Goal: Task Accomplishment & Management: Complete application form

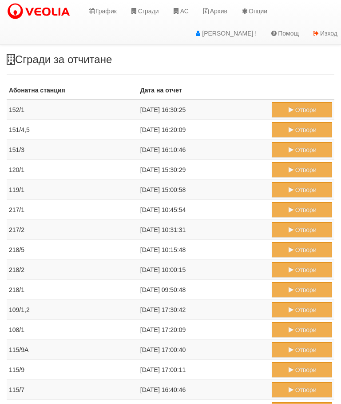
scroll to position [396, 0]
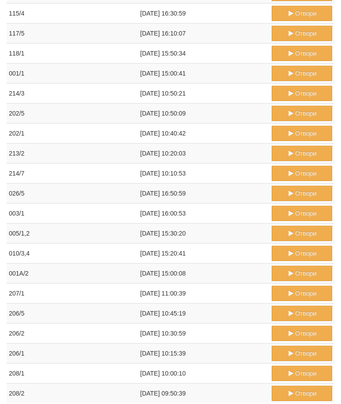
click at [303, 393] on button "Отвори" at bounding box center [302, 393] width 61 height 15
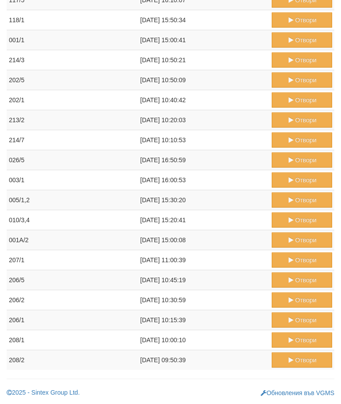
click at [298, 339] on button "Отвори" at bounding box center [302, 339] width 61 height 15
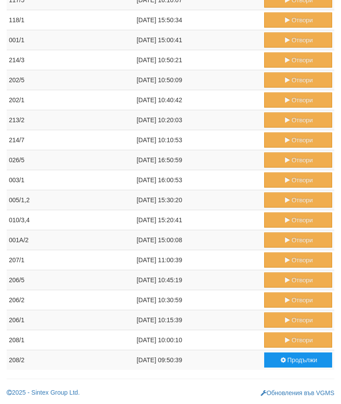
click at [296, 318] on button "Отвори" at bounding box center [298, 319] width 68 height 15
click at [292, 300] on button "Отвори" at bounding box center [298, 299] width 68 height 15
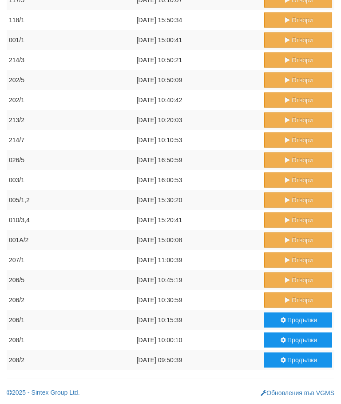
click at [296, 277] on button "Отвори" at bounding box center [298, 279] width 68 height 15
click at [295, 315] on button "Продължи" at bounding box center [298, 319] width 68 height 15
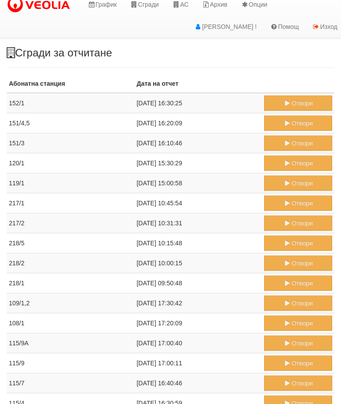
scroll to position [0, 0]
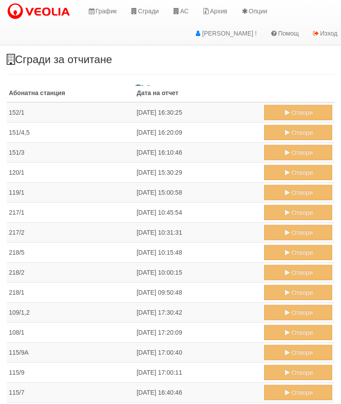
click at [185, 11] on link "АС" at bounding box center [181, 11] width 30 height 22
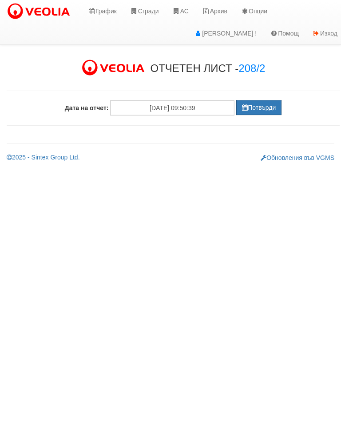
click at [262, 108] on button "Потвърди" at bounding box center [258, 107] width 45 height 15
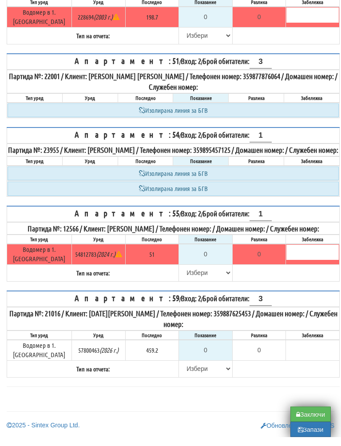
scroll to position [502, 0]
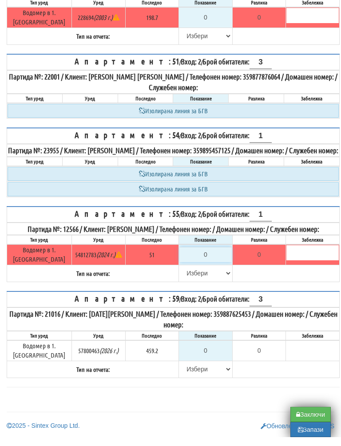
click at [212, 259] on input "0" at bounding box center [206, 263] width 52 height 15
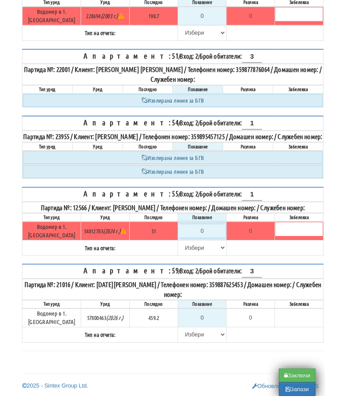
scroll to position [502, 5]
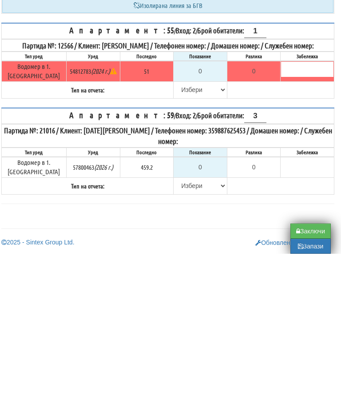
click at [281, 173] on table "Апартамент: 55 / Вход: 2 / Брой обитатели: 1 Партида №: 12566 / Клиент: ВЕНКО Т…" at bounding box center [167, 211] width 333 height 76
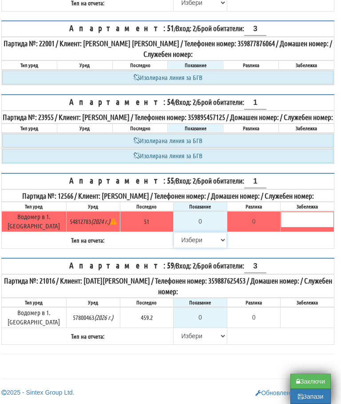
click at [179, 247] on select "[PERSON_NAME] Телефон Бележка Неосигурен достъп Самоотчет Служебно Дистанционен" at bounding box center [200, 239] width 52 height 15
select select "8cc75930-9bfd-e511-80be-8d5a1dced85a"
type input "51"
type input "0.000"
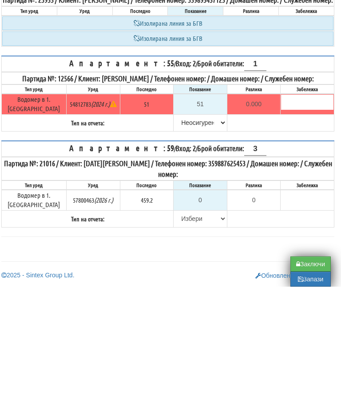
click at [283, 173] on table "Апартамент: 55 / Вход: 2 / Брой обитатели: 1 Партида №: 12566 / Клиент: ВЕНКО Т…" at bounding box center [167, 211] width 333 height 76
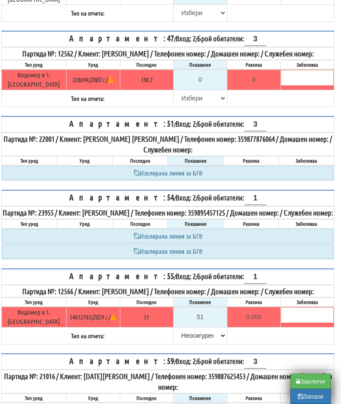
scroll to position [400, 5]
click at [208, 88] on input "0" at bounding box center [200, 79] width 52 height 15
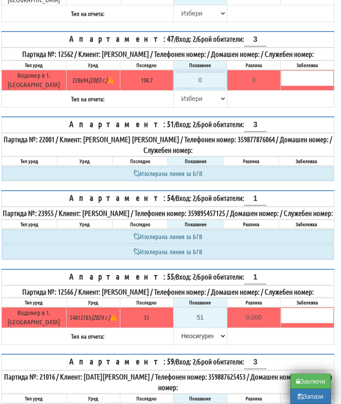
type input "1"
type input "-197.700"
type input "19"
type input "-179.700"
type input "198"
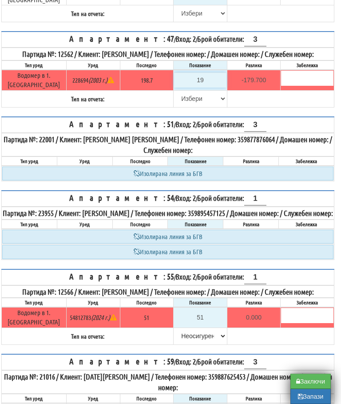
type input "-0.700"
type input "198.7"
type input "0.0"
type input "198.7"
click at [179, 106] on select "[PERSON_NAME] Телефон Бележка Неосигурен достъп Самоотчет Служебно Дистанционен" at bounding box center [200, 98] width 52 height 15
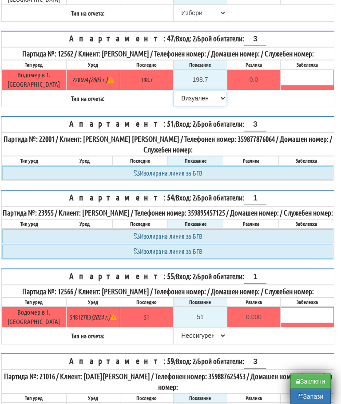
scroll to position [401, 5]
click at [192, 106] on select "[PERSON_NAME] Телефон Бележка Неосигурен достъп Самоотчет Служебно Дистанционен" at bounding box center [200, 98] width 52 height 15
select select "8bc75930-9bfd-e511-80be-8d5a1dced85a"
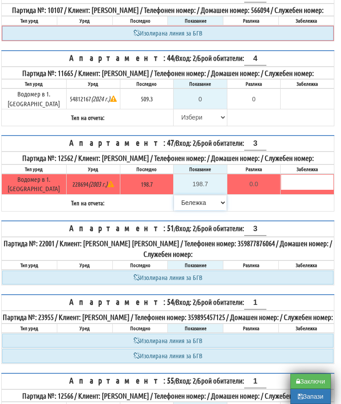
scroll to position [297, 5]
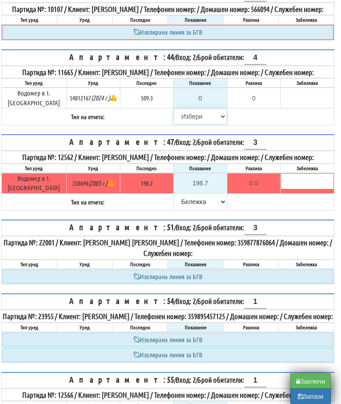
click at [189, 124] on select "[PERSON_NAME] Телефон Бележка Неосигурен достъп Самоотчет Служебно Дистанционен" at bounding box center [200, 116] width 52 height 15
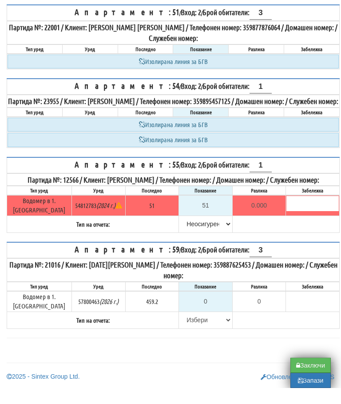
scroll to position [544, 0]
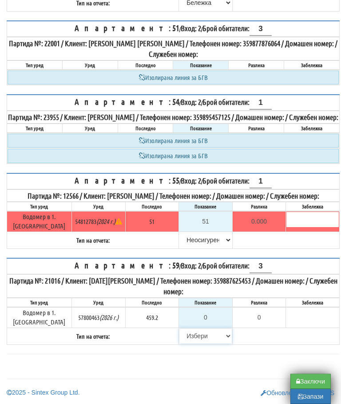
click at [188, 334] on select "[PERSON_NAME] Телефон Бележка Неосигурен достъп Самоотчет Служебно Дистанционен" at bounding box center [206, 335] width 52 height 15
select select "8cc75930-9bfd-e511-80be-8d5a1dced85a"
type input "459.2"
type input "0.0"
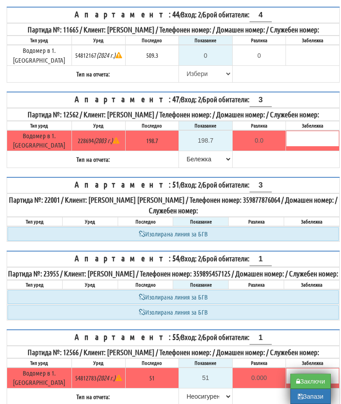
scroll to position [320, 0]
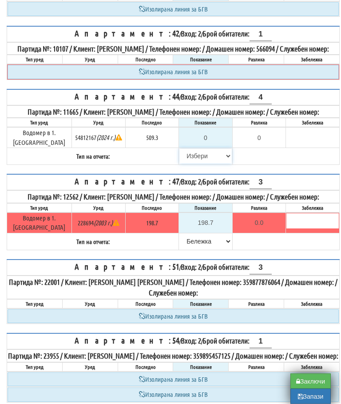
click at [189, 164] on select "[PERSON_NAME] Телефон Бележка Неосигурен достъп Самоотчет Служебно Дистанционен" at bounding box center [206, 156] width 52 height 15
select select "8cc75930-9bfd-e511-80be-8d5a1dced85a"
type input "509.3"
type input "0.0"
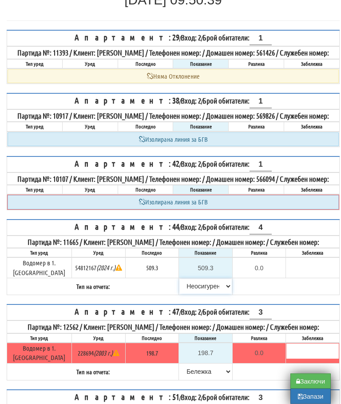
scroll to position [128, 0]
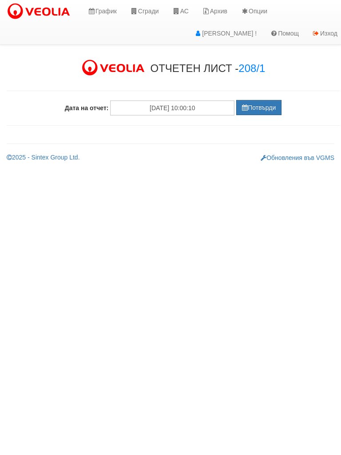
click at [260, 106] on button "Потвърди" at bounding box center [258, 107] width 45 height 15
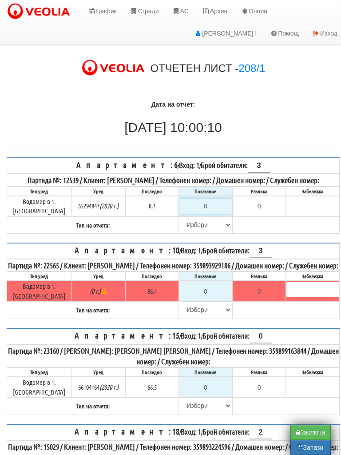
click at [213, 210] on input "0" at bounding box center [206, 206] width 52 height 15
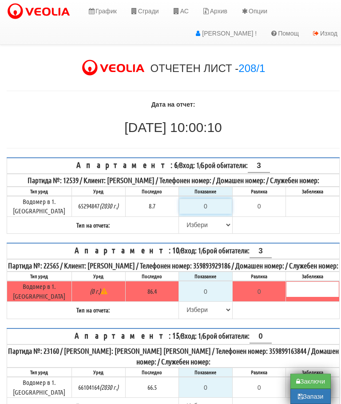
type input "8"
type input "-0.700"
type input "8.7"
type input "0.0"
type input "8.7"
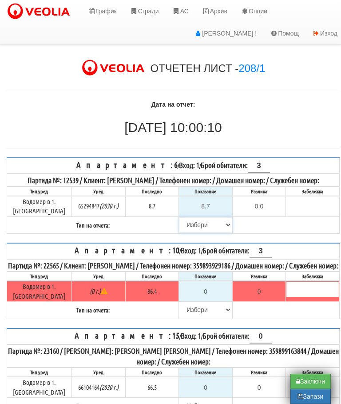
click at [184, 232] on select "Избери Визуален Телефон Бележка Неосигурен достъп Самоотчет Служебно Дистанцион…" at bounding box center [206, 224] width 52 height 15
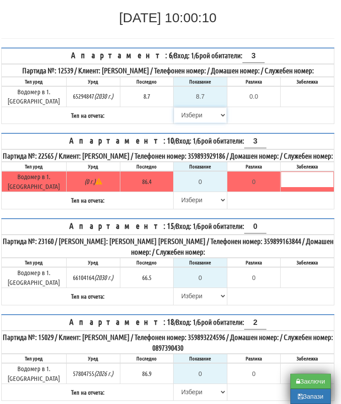
select select "8ac75930-9bfd-e511-80be-8d5a1dced85a"
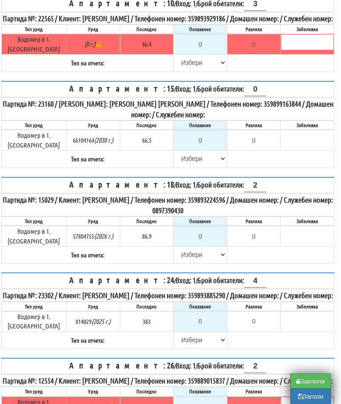
scroll to position [315, 5]
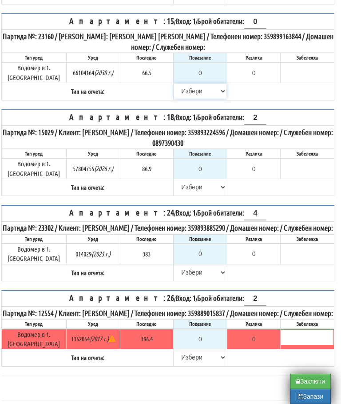
click at [177, 92] on select "Избери Визуален Телефон Бележка Неосигурен достъп Самоотчет Служебно Дистанцион…" at bounding box center [200, 91] width 52 height 15
select select "8cc75930-9bfd-e511-80be-8d5a1dced85a"
type input "66.5"
type input "0.0"
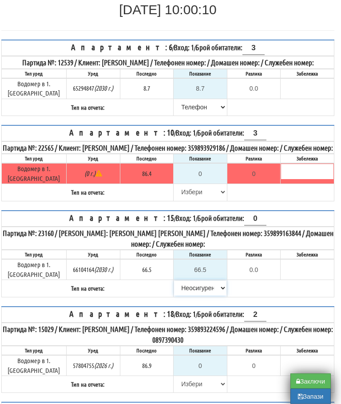
scroll to position [82, 5]
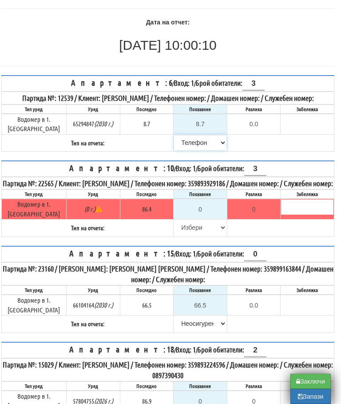
click at [184, 150] on select "[PERSON_NAME] Телефон Бележка Неосигурен достъп Самоотчет Служебно Дистанционен" at bounding box center [200, 142] width 52 height 15
select select "8cc75930-9bfd-e511-80be-8d5a1dced85a"
click at [208, 217] on input "0" at bounding box center [200, 209] width 52 height 15
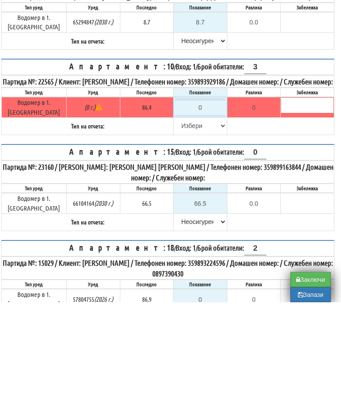
type input "8"
type input "-78.400"
type input "86"
type input "-0.400"
type input "86.4"
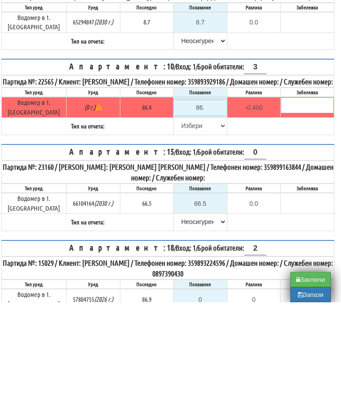
type input "0.0"
type input "86.4"
click at [182, 220] on select "Избери Визуален Телефон Бележка Неосигурен достъп Самоотчет Служебно Дистанцион…" at bounding box center [200, 227] width 52 height 15
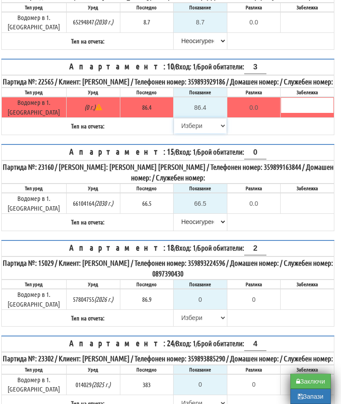
select select "8bc75930-9bfd-e511-80be-8d5a1dced85a"
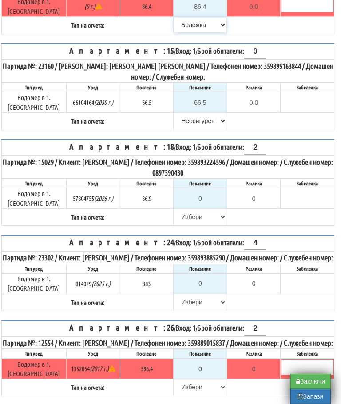
scroll to position [348, 5]
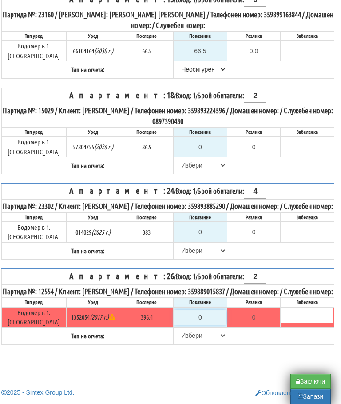
click at [206, 315] on input "0" at bounding box center [200, 317] width 52 height 15
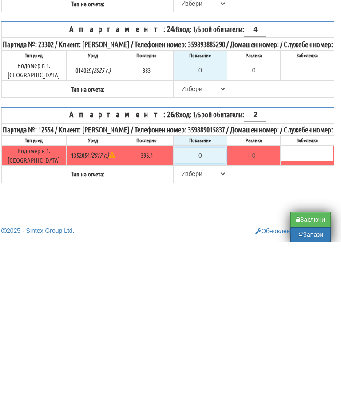
type input "3"
type input "-393.400"
type input "39"
type input "-357.400"
type input "398"
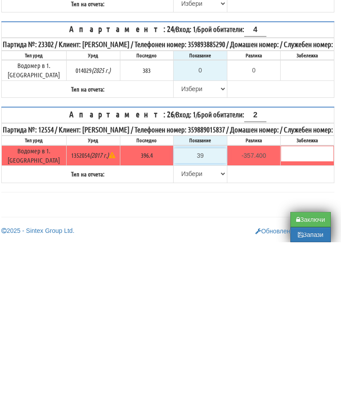
type input "1.600"
type input "398.7"
type input "2.3"
type input "398.7"
click at [185, 328] on select "Избери Визуален Телефон Бележка Неосигурен достъп Самоотчет Служебно Дистанцион…" at bounding box center [200, 335] width 52 height 15
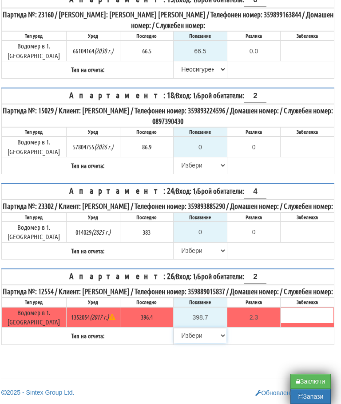
select select "89c75930-9bfd-e511-80be-8d5a1dced85a"
click at [183, 243] on select "Избери Визуален Телефон Бележка Неосигурен достъп Самоотчет Служебно Дистанцион…" at bounding box center [200, 250] width 52 height 15
select select "8cc75930-9bfd-e511-80be-8d5a1dced85a"
type input "383"
type input "0.000"
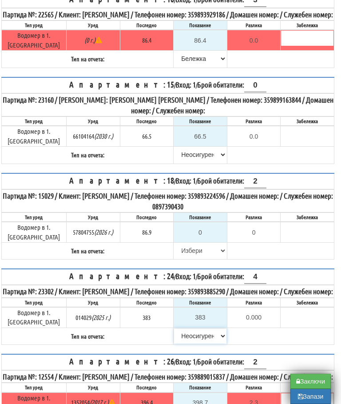
scroll to position [251, 5]
click at [181, 245] on select "Избери Визуален Телефон Бележка Неосигурен достъп Самоотчет Служебно Дистанцион…" at bounding box center [200, 251] width 52 height 15
select select "8cc75930-9bfd-e511-80be-8d5a1dced85a"
type input "86.9"
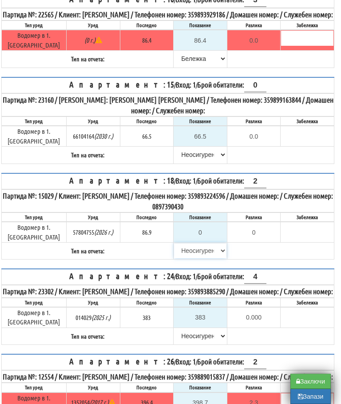
type input "0.0"
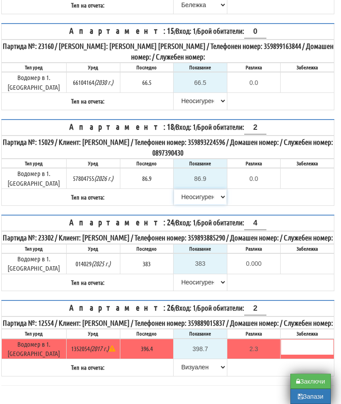
scroll to position [307, 5]
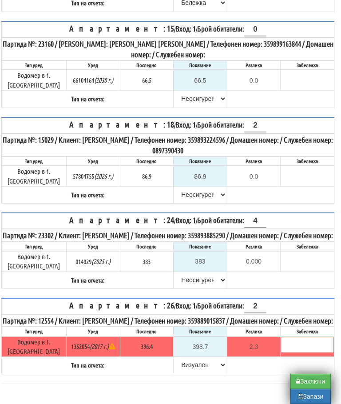
click at [307, 396] on button "Запази" at bounding box center [311, 396] width 40 height 15
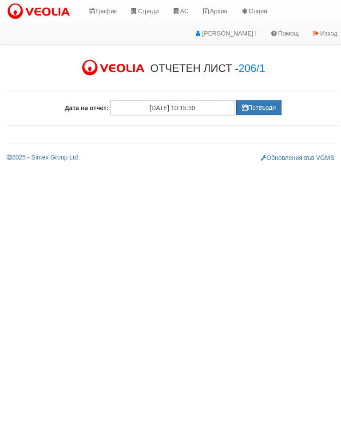
click at [252, 106] on button "Потвърди" at bounding box center [258, 107] width 45 height 15
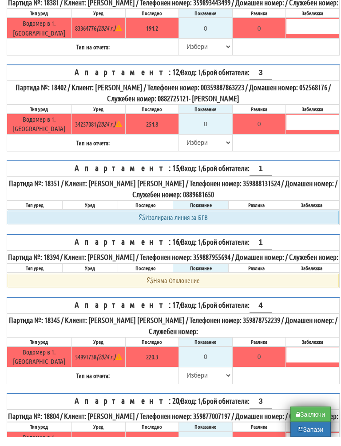
scroll to position [704, 0]
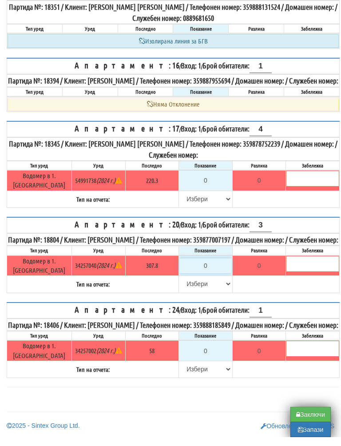
click at [212, 267] on input "0" at bounding box center [206, 274] width 52 height 15
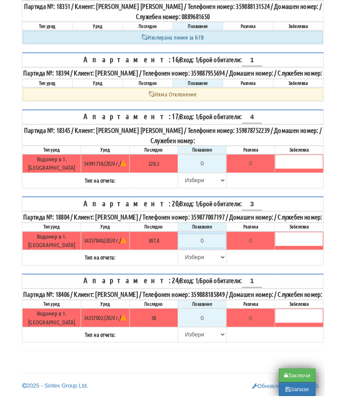
scroll to position [704, 5]
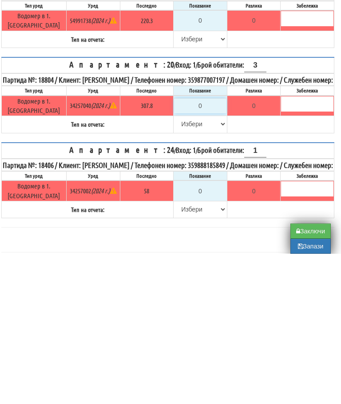
type input "3"
type input "-304.800"
type input "31"
type input "-276.800"
type input "310"
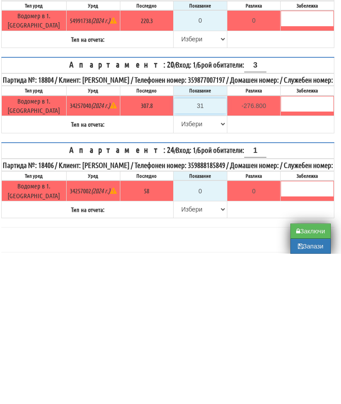
type input "2.200"
type input "310.2"
type input "2.4"
type input "310.2"
click at [190, 267] on select "Избери Визуален Телефон Бележка Неосигурен достъп Самоотчет Служебно Дистанцион…" at bounding box center [200, 274] width 52 height 15
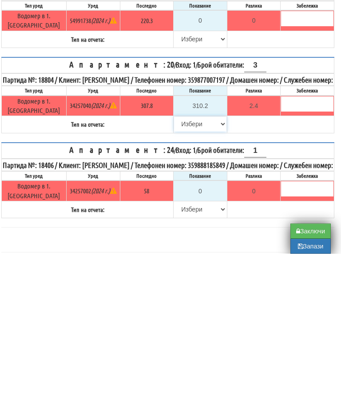
scroll to position [747, 5]
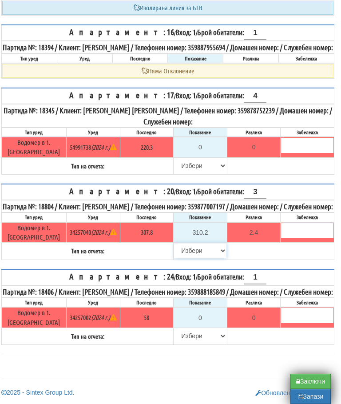
select select "89c75930-9bfd-e511-80be-8d5a1dced85a"
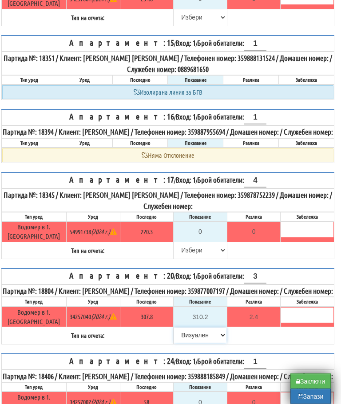
scroll to position [655, 5]
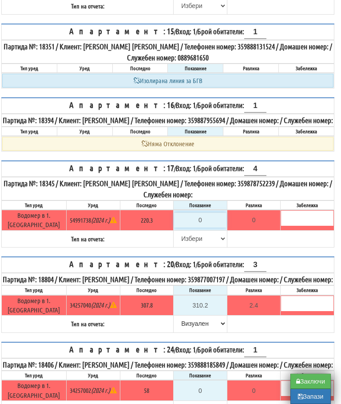
click at [204, 228] on input "0" at bounding box center [200, 219] width 52 height 15
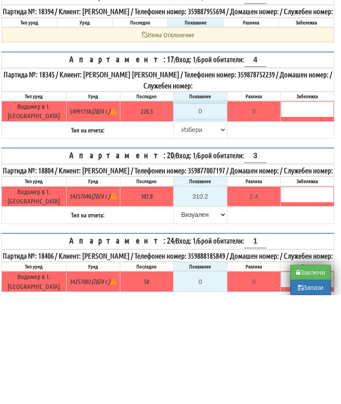
type input "2"
type input "-218.300"
type input "22"
type input "-198.300"
type input "227"
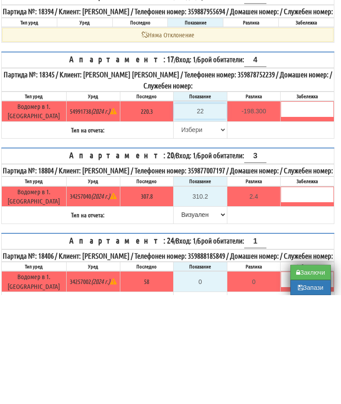
type input "6.700"
type input "227.7"
type input "7.4"
type input "227.7"
click at [184, 231] on select "[PERSON_NAME] Телефон Бележка Неосигурен достъп Самоотчет Служебно Дистанционен" at bounding box center [200, 238] width 52 height 15
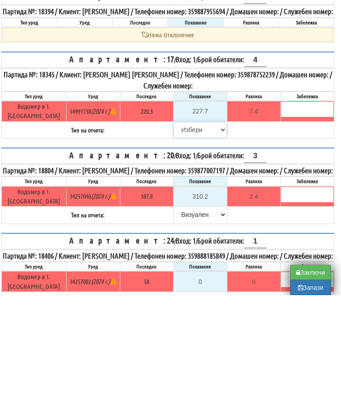
scroll to position [747, 5]
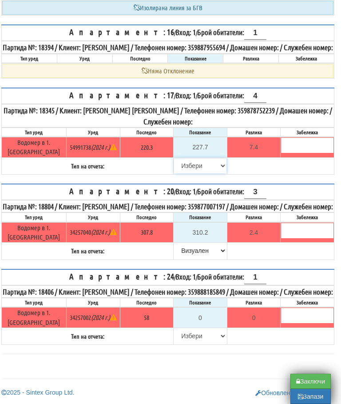
select select "89c75930-9bfd-e511-80be-8d5a1dced85a"
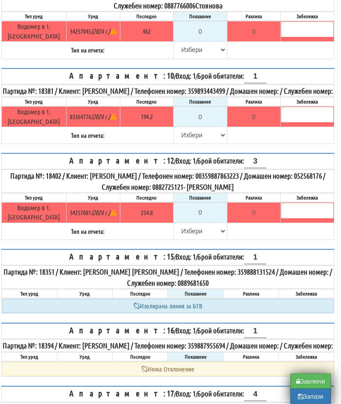
scroll to position [430, 5]
click at [184, 236] on select "[PERSON_NAME] Телефон Бележка Неосигурен достъп Самоотчет Служебно Дистанционен" at bounding box center [200, 231] width 52 height 15
select select "8cc75930-9bfd-e511-80be-8d5a1dced85a"
type input "254.8"
type input "0.0"
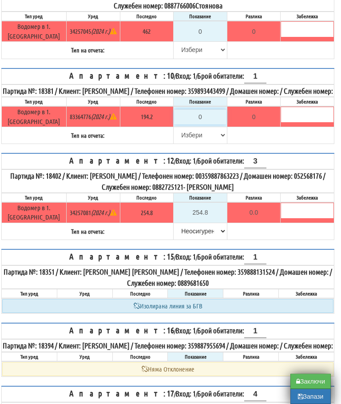
click at [205, 124] on input "0" at bounding box center [200, 116] width 52 height 15
type input "1"
type input "-193.200"
type input "19"
type input "-175.200"
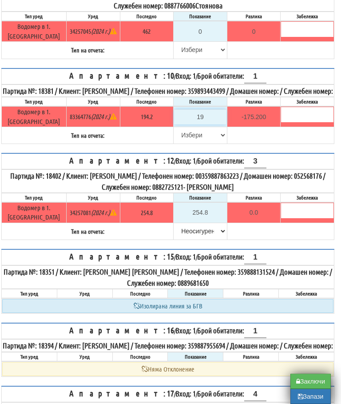
type input "195"
type input "0.800"
type input "195.6"
type input "1.4"
type input "195.6"
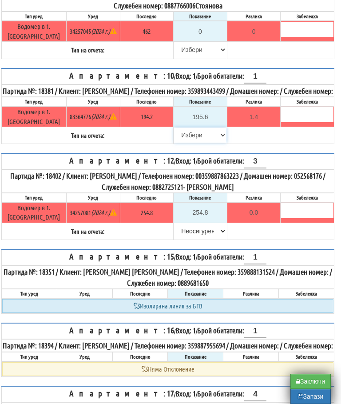
click at [180, 143] on select "Избери Визуален Телефон Бележка Неосигурен достъп Самоотчет Служебно Дистанцион…" at bounding box center [200, 135] width 52 height 15
select select "89c75930-9bfd-e511-80be-8d5a1dced85a"
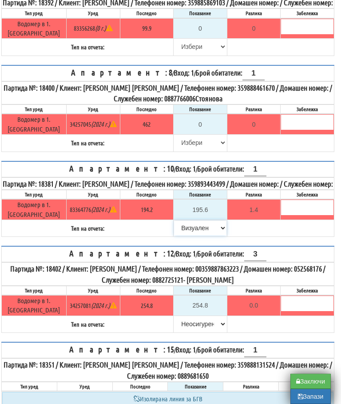
scroll to position [358, 5]
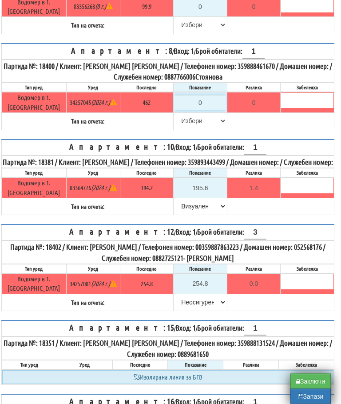
click at [206, 106] on input "0" at bounding box center [200, 103] width 52 height 15
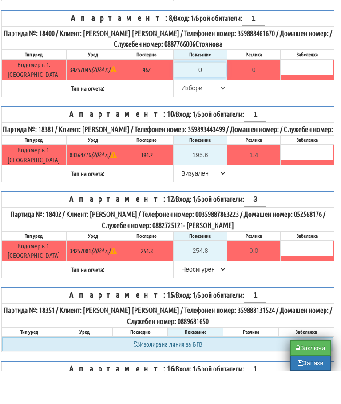
type input "4"
type input "-458.000"
type input "47"
type input "-415.000"
type input "471"
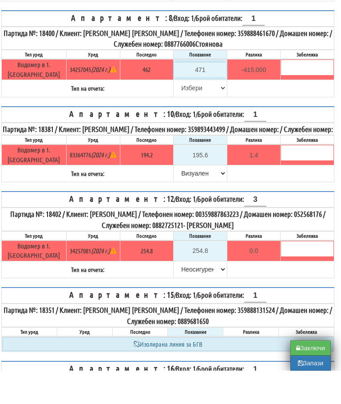
type input "9.000"
type input "471"
click at [187, 114] on select "Избери Визуален Телефон Бележка Неосигурен достъп Самоотчет Служебно Дистанцион…" at bounding box center [200, 121] width 52 height 15
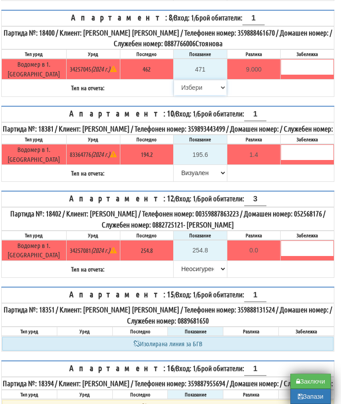
select select "8bc75930-9bfd-e511-80be-8d5a1dced85a"
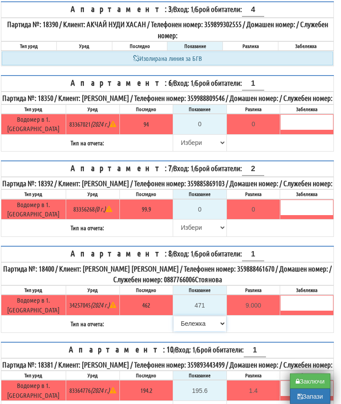
scroll to position [156, 5]
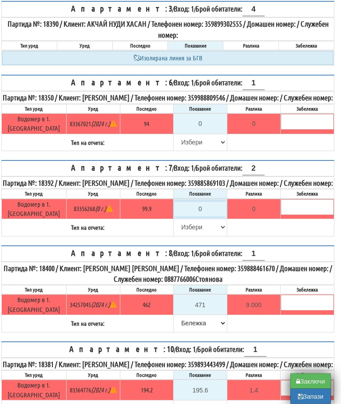
click at [205, 217] on input "0" at bounding box center [200, 209] width 52 height 15
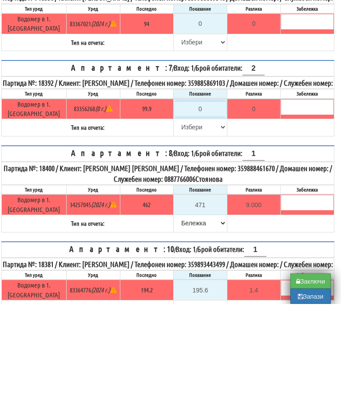
type input "1"
type input "-98.900"
type input "10"
type input "-89.900"
type input "100"
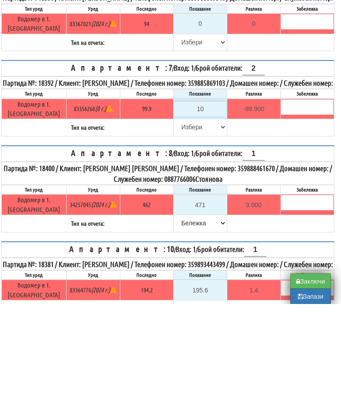
type input "0.100"
type input "100"
click at [179, 220] on select "Избери Визуален Телефон Бележка Неосигурен достъп Самоотчет Служебно Дистанцион…" at bounding box center [200, 227] width 52 height 15
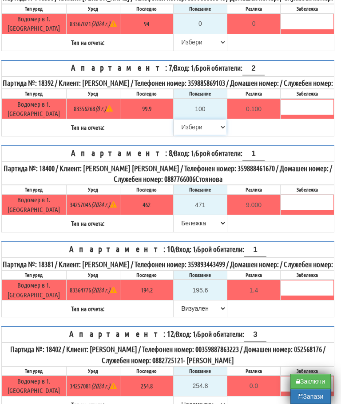
select select "89c75930-9bfd-e511-80be-8d5a1dced85a"
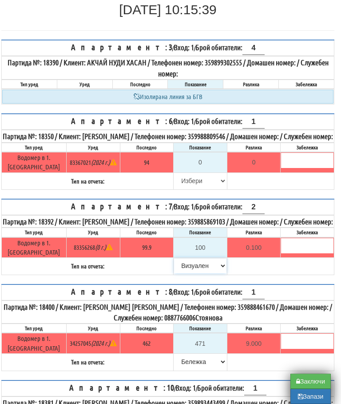
scroll to position [114, 5]
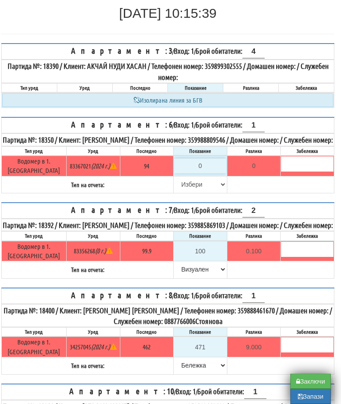
click at [203, 170] on input "0" at bounding box center [200, 165] width 52 height 15
type input "9"
type input "-85.000"
type input "95"
type input "1.000"
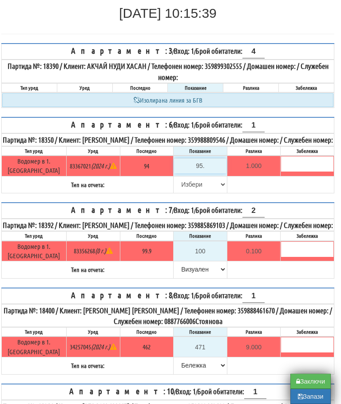
type input "95.6"
type input "1.600"
type input "95.6"
click at [183, 188] on select "Избери Визуален Телефон Бележка Неосигурен достъп Самоотчет Служебно Дистанцион…" at bounding box center [200, 184] width 52 height 15
select select "89c75930-9bfd-e511-80be-8d5a1dced85a"
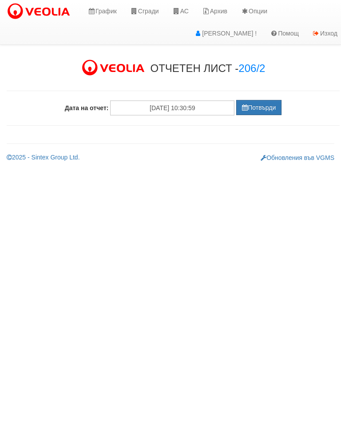
click at [252, 111] on button "Потвърди" at bounding box center [258, 107] width 45 height 15
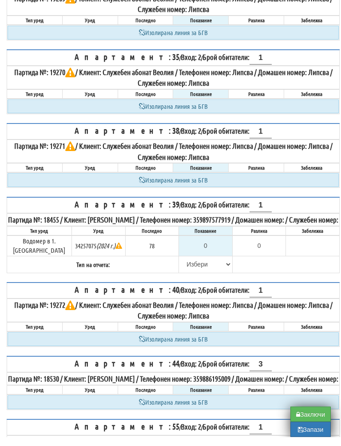
scroll to position [332, 0]
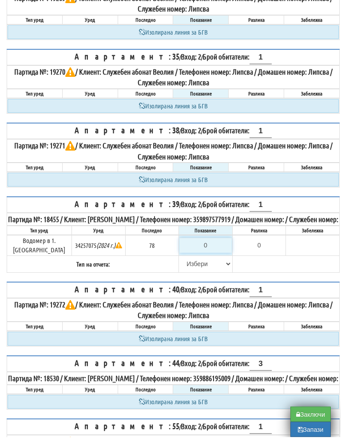
click at [209, 256] on input "0" at bounding box center [206, 254] width 52 height 15
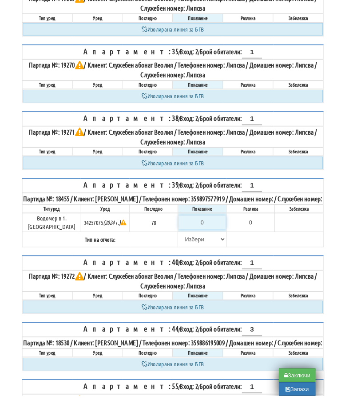
scroll to position [332, 5]
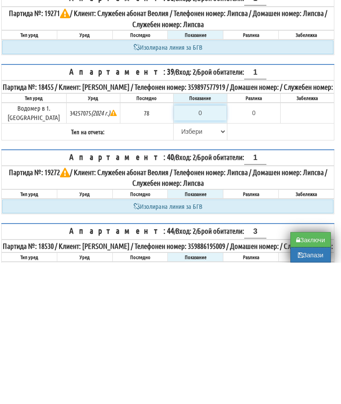
type input "7"
type input "-71.000"
type input "78"
type input "0.000"
type input "78"
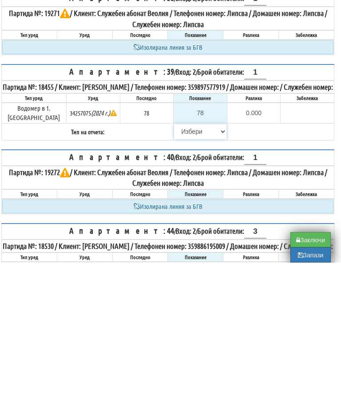
click at [182, 266] on select "[PERSON_NAME] Телефон Бележка Неосигурен достъп Самоотчет Служебно Дистанционен" at bounding box center [200, 273] width 52 height 15
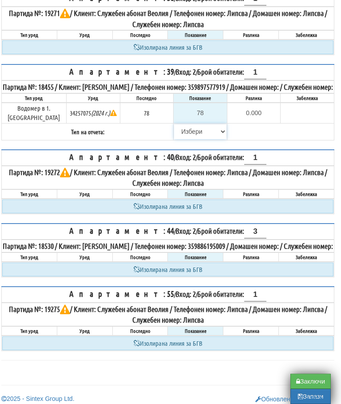
select select "8ac75930-9bfd-e511-80be-8d5a1dced85a"
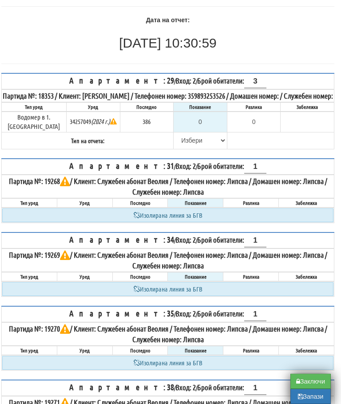
scroll to position [100, 5]
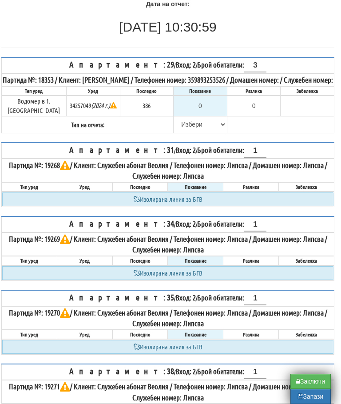
click at [311, 404] on button "Запази" at bounding box center [311, 396] width 40 height 15
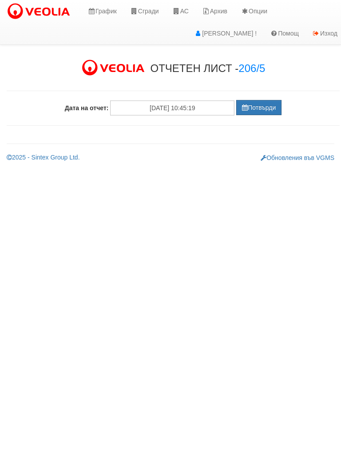
click at [260, 107] on button "Потвърди" at bounding box center [258, 107] width 45 height 15
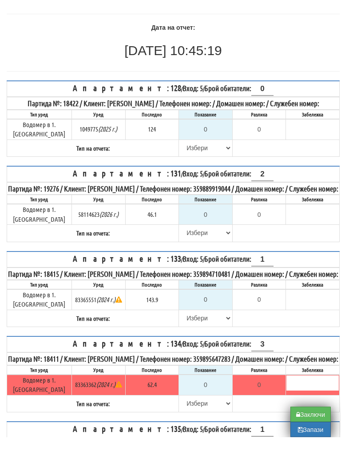
scroll to position [69, 0]
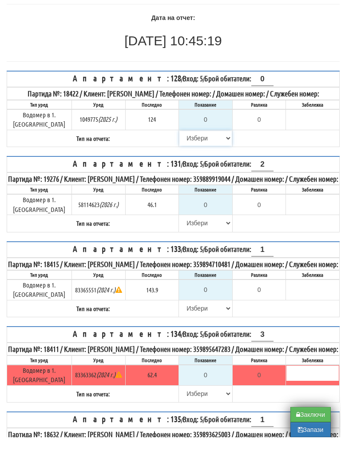
click at [188, 148] on select "[PERSON_NAME] Телефон Бележка Неосигурен достъп Самоотчет Служебно Дистанционен" at bounding box center [206, 155] width 52 height 15
select select "8cc75930-9bfd-e511-80be-8d5a1dced85a"
type input "124"
type input "0.000"
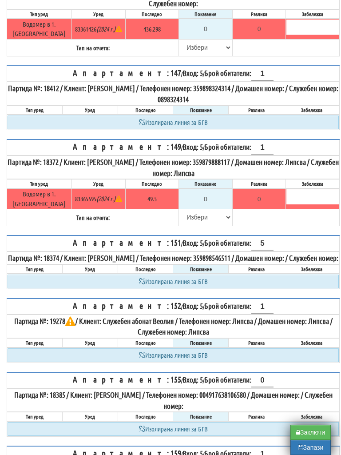
scroll to position [772, 0]
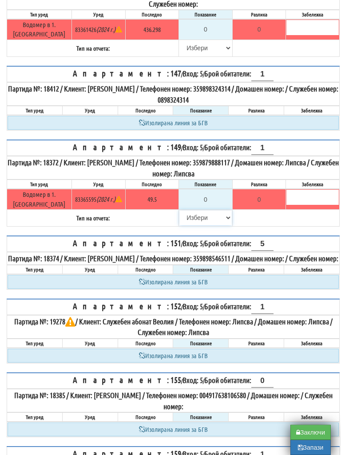
click at [193, 225] on select "[PERSON_NAME] Телефон Бележка Неосигурен достъп Самоотчет Служебно Дистанционен" at bounding box center [206, 217] width 52 height 15
select select "8cc75930-9bfd-e511-80be-8d5a1dced85a"
type input "49.5"
type input "0.0"
click at [187, 56] on select "[PERSON_NAME] Телефон Бележка Неосигурен достъп Самоотчет Служебно Дистанционен" at bounding box center [206, 47] width 52 height 15
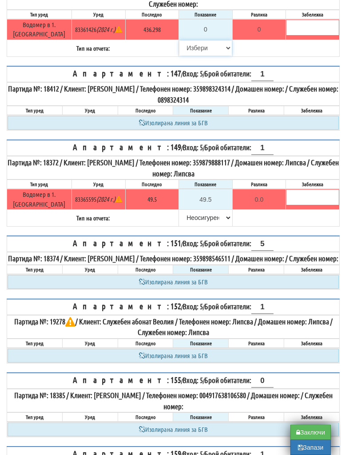
select select "8cc75930-9bfd-e511-80be-8d5a1dced85a"
type input "436.298"
type input "0.000"
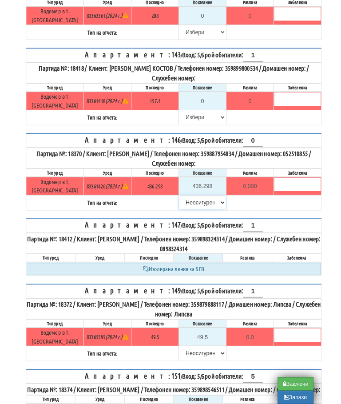
scroll to position [586, 0]
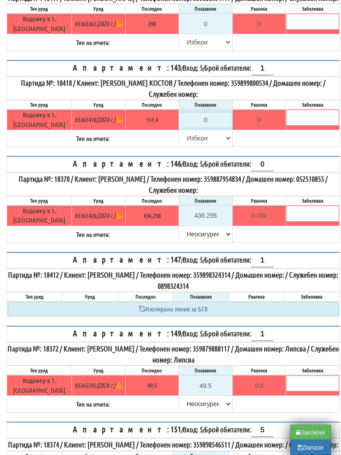
click at [208, 128] on input "0" at bounding box center [206, 119] width 52 height 15
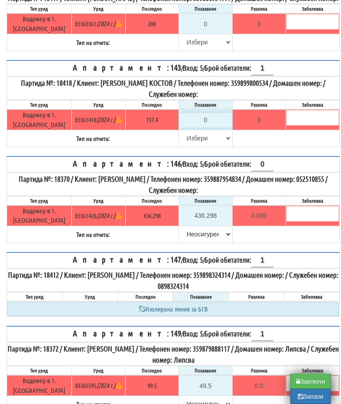
type input "1"
type input "-156.400"
type input "15"
type input "-142.400"
type input "157"
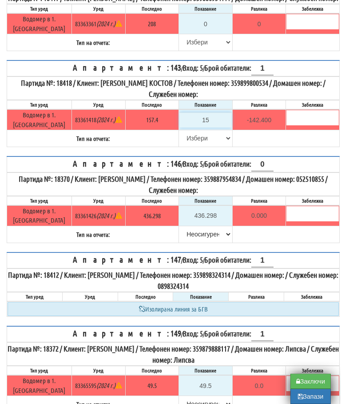
type input "-0.400"
type input "157.4"
type input "0.0"
type input "157.4"
click at [190, 146] on select "Избери Визуален Телефон Бележка Неосигурен достъп Самоотчет Служебно Дистанцион…" at bounding box center [206, 138] width 52 height 15
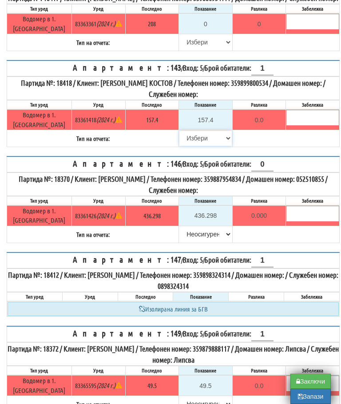
select select "8bc75930-9bfd-e511-80be-8d5a1dced85a"
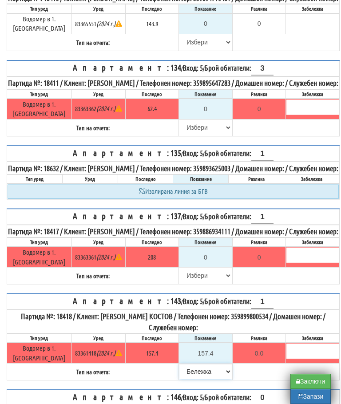
scroll to position [357, 0]
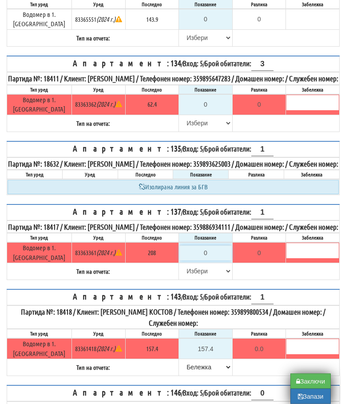
click at [211, 261] on input "0" at bounding box center [206, 253] width 52 height 15
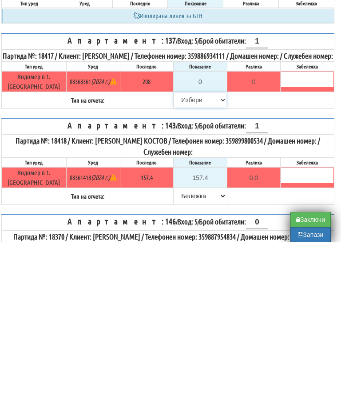
click at [177, 254] on select "Избери Визуален Телефон Бележка Неосигурен достъп Самоотчет Служебно Дистанцион…" at bounding box center [200, 261] width 52 height 15
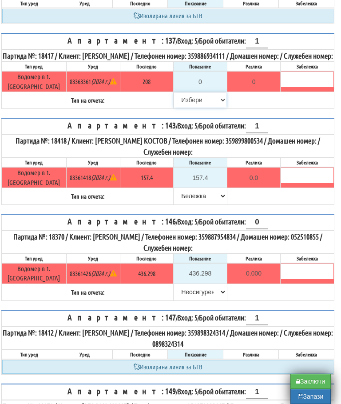
select select "8cc75930-9bfd-e511-80be-8d5a1dced85a"
type input "208"
type input "0.000"
click at [286, 109] on table "Апартамент: 137 / Вход: 5 / Брой обитатели: 1 Партида №: 18417 / Клиент: ВАЛЕНТ…" at bounding box center [167, 71] width 333 height 76
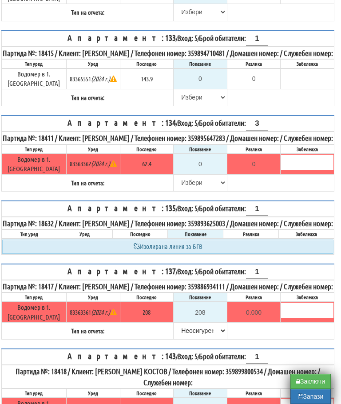
scroll to position [297, 5]
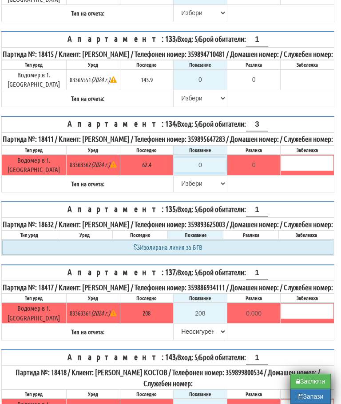
click at [208, 172] on input "0" at bounding box center [200, 164] width 52 height 15
type input "6"
type input "-56.400"
type input "62"
type input "-0.400"
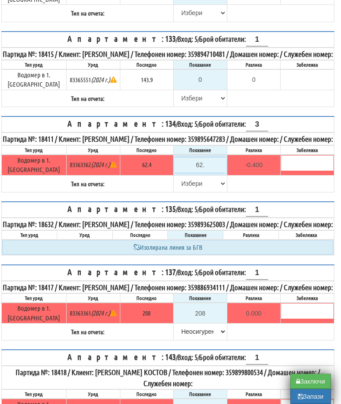
type input "62.4"
type input "0.0"
type input "62.4"
click at [185, 191] on select "Избери Визуален Телефон Бележка Неосигурен достъп Самоотчет Служебно Дистанцион…" at bounding box center [200, 183] width 52 height 15
select select "8bc75930-9bfd-e511-80be-8d5a1dced85a"
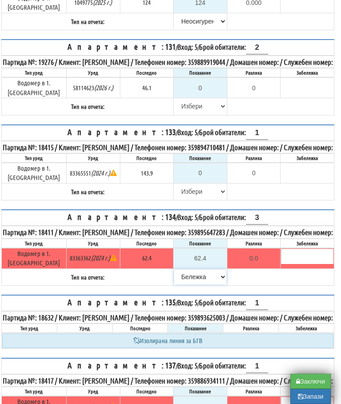
scroll to position [203, 5]
click at [185, 200] on select "Избери Визуален Телефон Бележка Неосигурен достъп Самоотчет Служебно Дистанцион…" at bounding box center [200, 191] width 52 height 15
select select "8cc75930-9bfd-e511-80be-8d5a1dced85a"
type input "143.9"
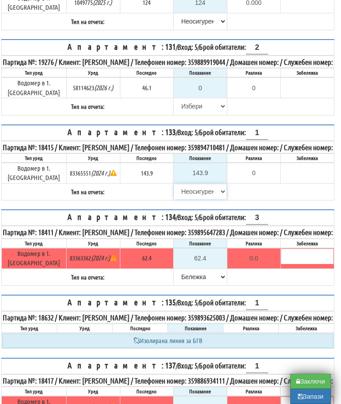
type input "0.0"
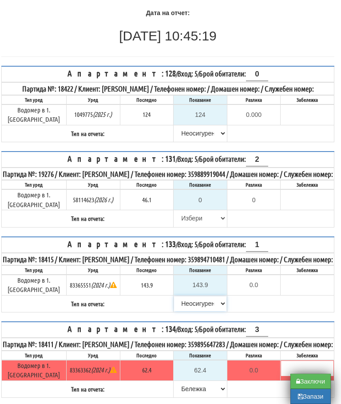
scroll to position [91, 5]
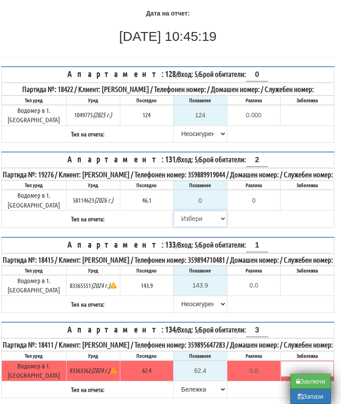
click at [182, 226] on select "Избери Визуален Телефон Бележка Неосигурен достъп Самоотчет Служебно Дистанцион…" at bounding box center [200, 218] width 52 height 15
select select "8cc75930-9bfd-e511-80be-8d5a1dced85a"
type input "46.1"
type input "0.0"
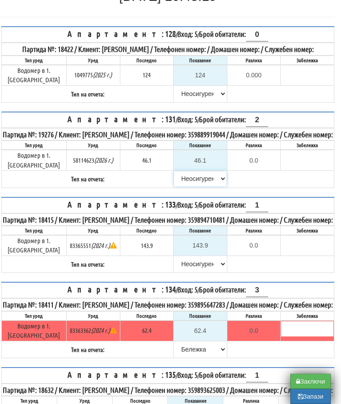
scroll to position [159, 5]
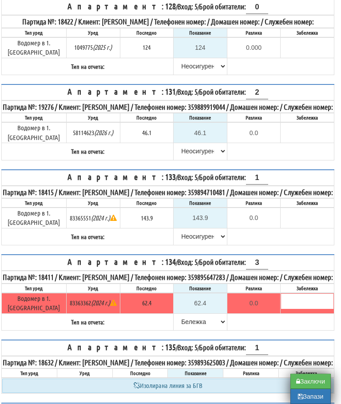
click at [309, 404] on button "Запази" at bounding box center [311, 396] width 40 height 15
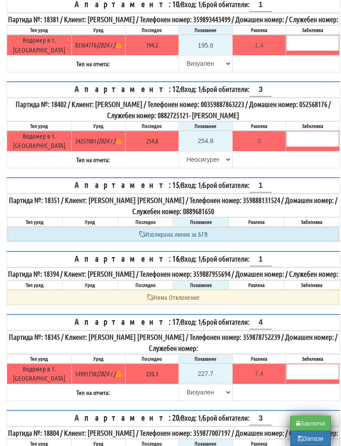
scroll to position [525, 0]
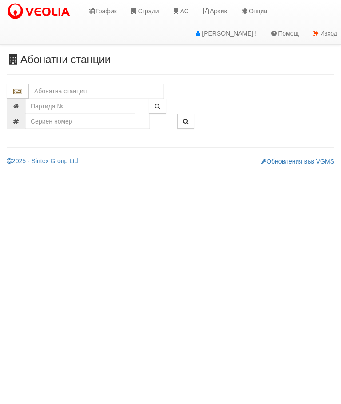
click at [80, 90] on input "text" at bounding box center [96, 91] width 135 height 15
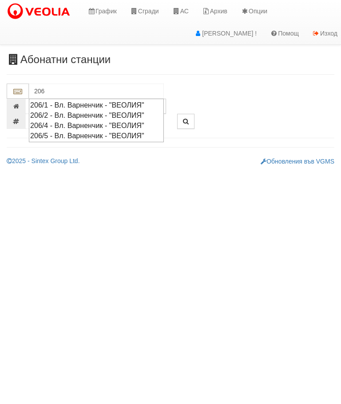
click at [121, 112] on div "206/2 - Вл. Варненчик - "ВЕОЛИЯ"" at bounding box center [96, 115] width 132 height 10
type input "206/2 - Вл. Варненчик - "ВЕОЛИЯ""
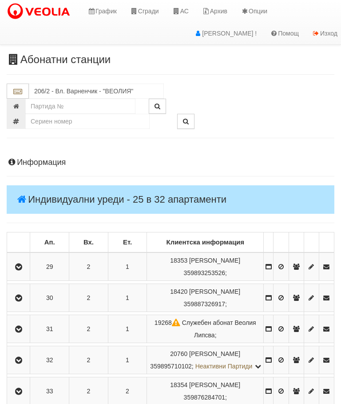
scroll to position [9, 0]
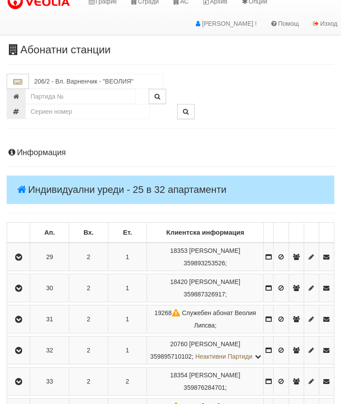
click at [24, 248] on td at bounding box center [18, 257] width 23 height 28
click at [24, 258] on icon "button" at bounding box center [18, 258] width 11 height 6
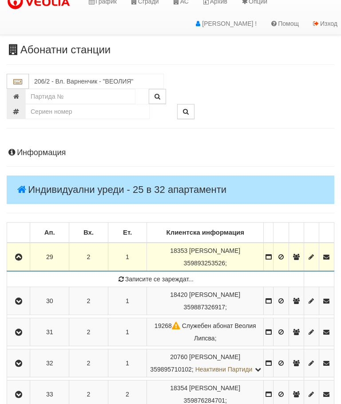
scroll to position [10, 0]
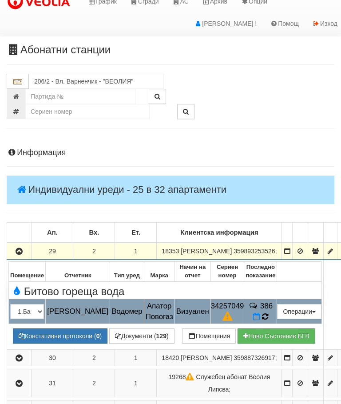
click at [273, 324] on td "386" at bounding box center [260, 311] width 33 height 25
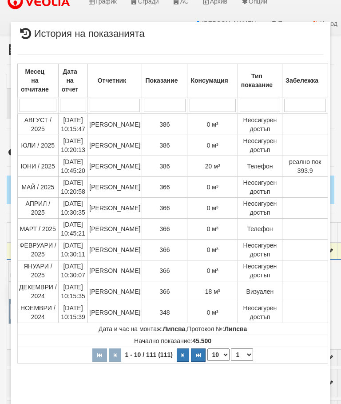
select select "10"
select select "1"
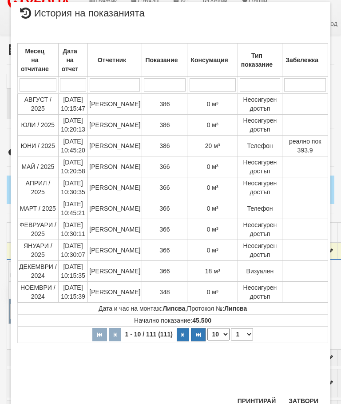
scroll to position [530, 0]
click at [306, 397] on button "Затвори" at bounding box center [304, 401] width 40 height 14
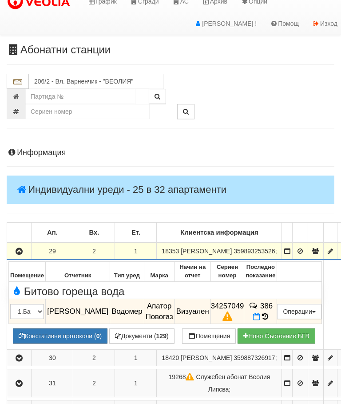
click at [22, 255] on icon "button" at bounding box center [19, 251] width 11 height 6
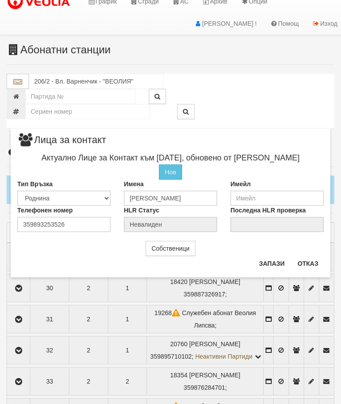
click at [310, 264] on button "Отказ" at bounding box center [308, 263] width 32 height 14
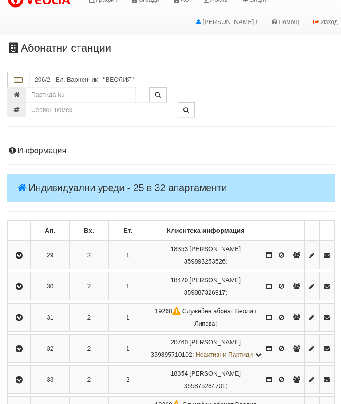
scroll to position [12, 0]
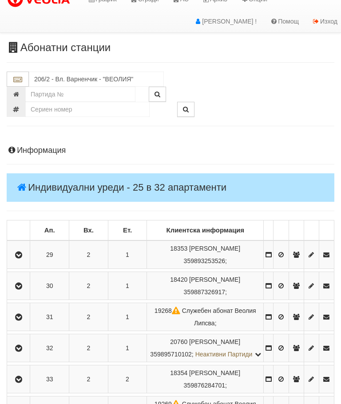
click at [24, 252] on icon "button" at bounding box center [18, 255] width 11 height 6
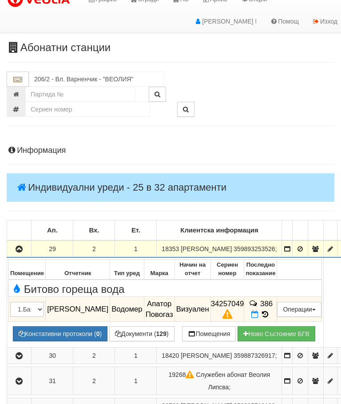
click at [109, 341] on button "Документи ( 129 )" at bounding box center [141, 333] width 65 height 15
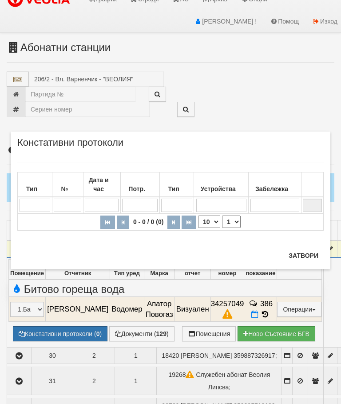
click at [302, 255] on button "Затвори" at bounding box center [304, 255] width 40 height 14
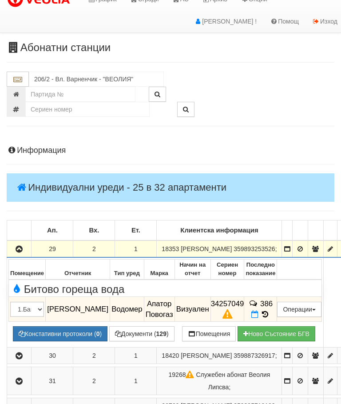
click at [17, 252] on icon "button" at bounding box center [19, 249] width 11 height 6
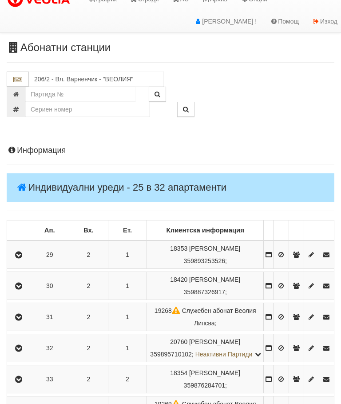
scroll to position [0, 0]
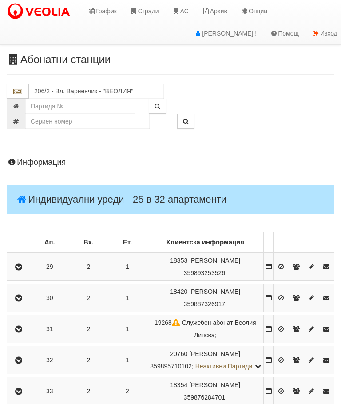
click at [143, 8] on link "Сгради" at bounding box center [145, 11] width 42 height 22
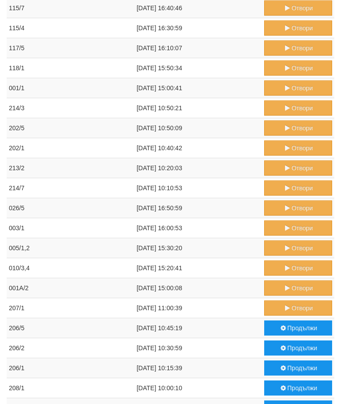
scroll to position [396, 0]
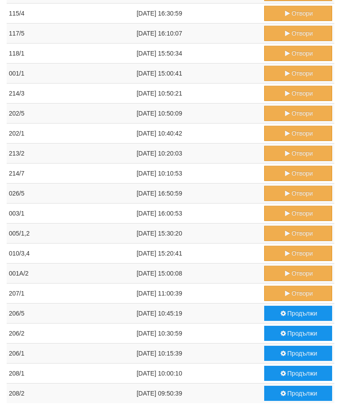
click at [290, 394] on button "Продължи" at bounding box center [298, 393] width 68 height 15
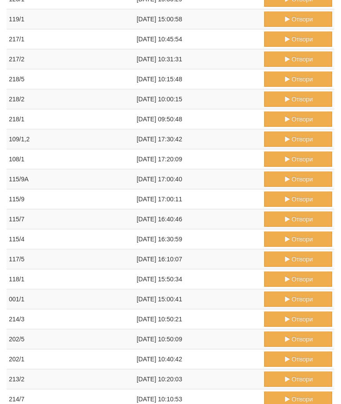
scroll to position [0, 0]
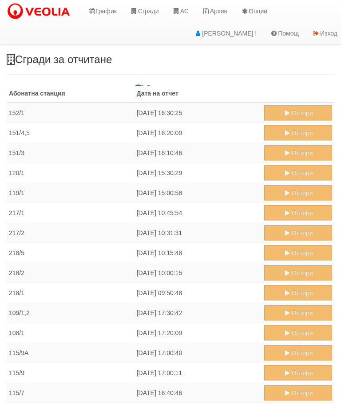
click at [180, 11] on icon at bounding box center [176, 11] width 8 height 6
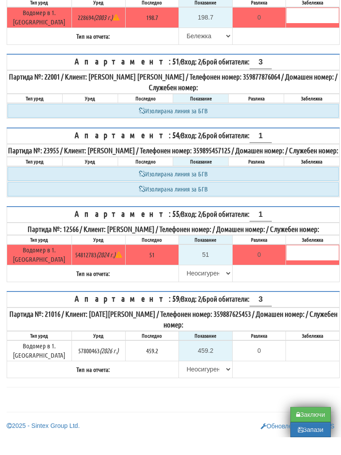
scroll to position [493, 0]
click at [212, 361] on input "459.2" at bounding box center [206, 368] width 52 height 15
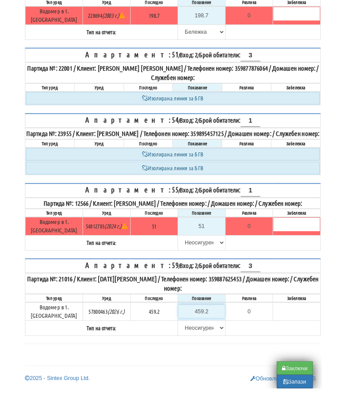
scroll to position [544, 5]
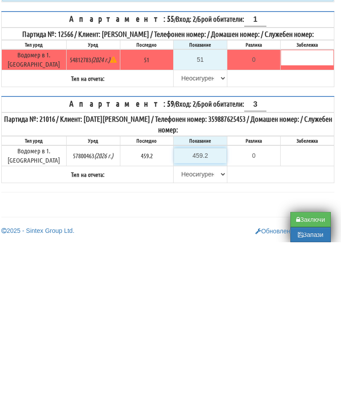
type input "4"
type input "-455.200"
type input "46"
type input "-413.200"
type input "463"
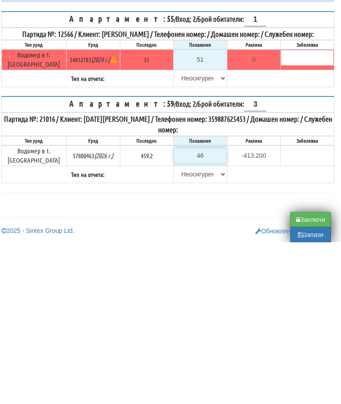
type input "3.800"
type input "463.2"
type input "4.0"
type input "463.2"
click at [192, 328] on select "[PERSON_NAME] Телефон Бележка Неосигурен достъп Самоотчет Служебно Дистанционен" at bounding box center [200, 335] width 52 height 15
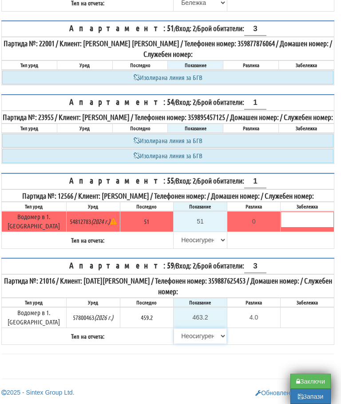
select select "89c75930-9bfd-e511-80be-8d5a1dced85a"
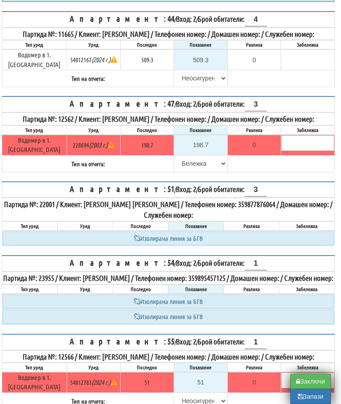
scroll to position [325, 5]
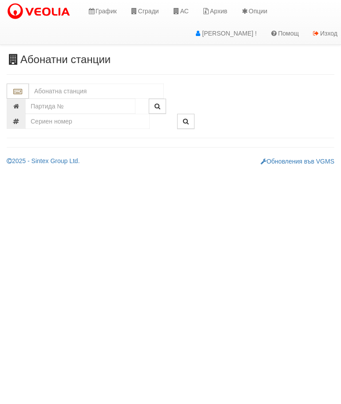
click at [84, 84] on input "text" at bounding box center [96, 91] width 135 height 15
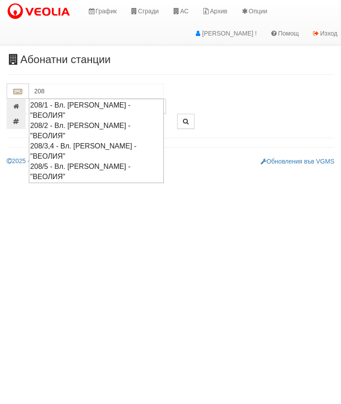
click at [141, 120] on div "208/2 - Вл. [PERSON_NAME] - "ВЕОЛИЯ"" at bounding box center [96, 130] width 132 height 20
type input "208/2 - Вл. [PERSON_NAME] - "ВЕОЛИЯ""
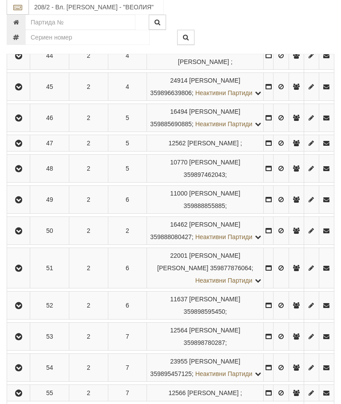
scroll to position [657, 0]
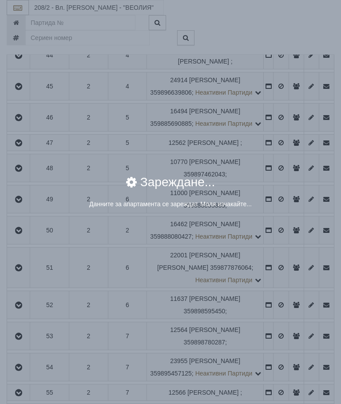
click at [281, 187] on div "Зареждане..." at bounding box center [170, 188] width 307 height 24
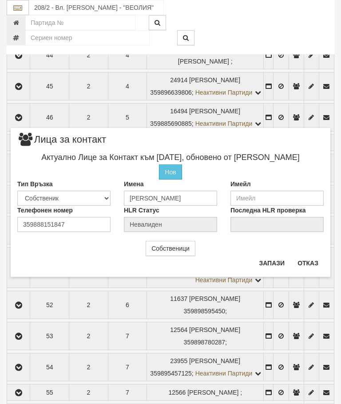
click at [313, 259] on button "Отказ" at bounding box center [308, 263] width 32 height 14
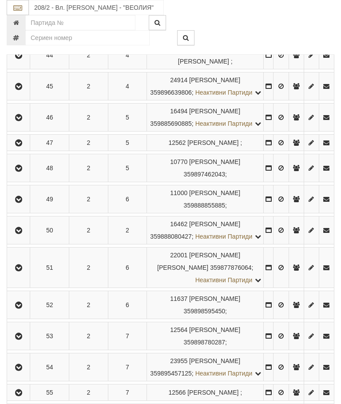
click at [20, 59] on icon "button" at bounding box center [18, 55] width 11 height 6
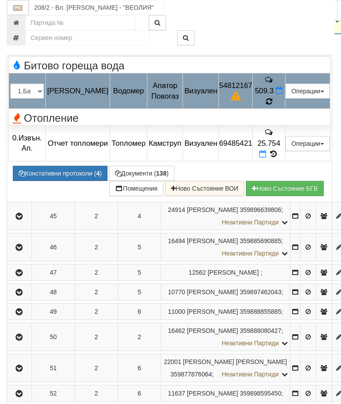
click at [274, 106] on icon at bounding box center [268, 101] width 9 height 10
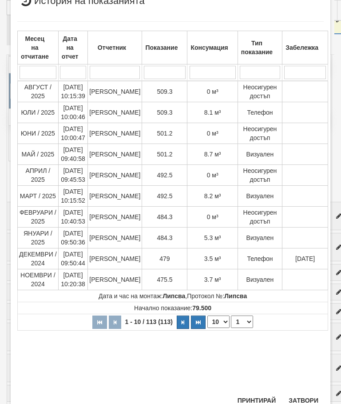
scroll to position [303, 0]
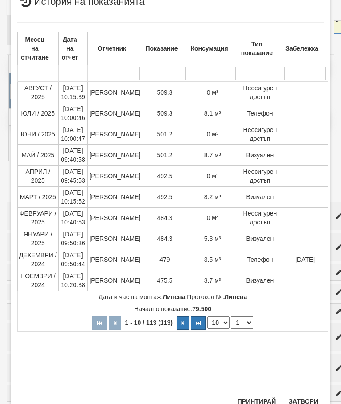
click at [304, 404] on button "Затвори" at bounding box center [304, 401] width 40 height 14
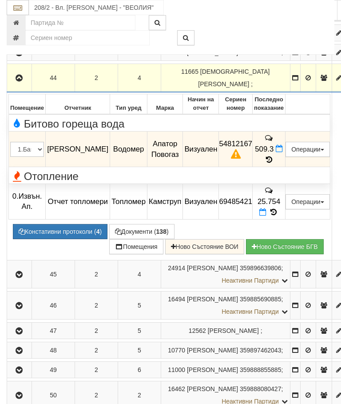
scroll to position [599, 0]
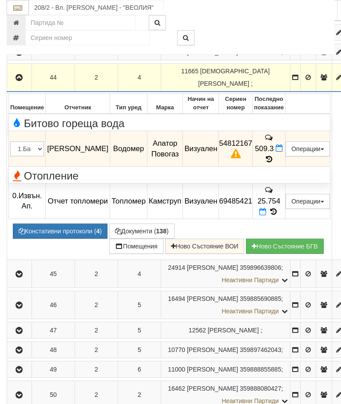
click at [19, 81] on icon "button" at bounding box center [19, 78] width 11 height 6
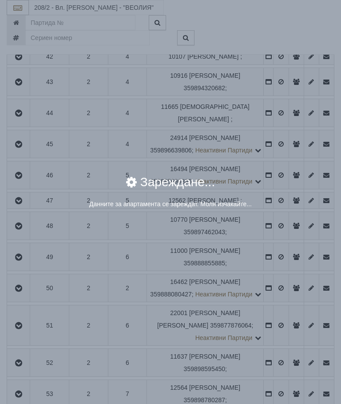
click at [282, 248] on div "× Зареждане... Данните за апартамента се зареждат. Моля изчакайте..." at bounding box center [170, 202] width 341 height 404
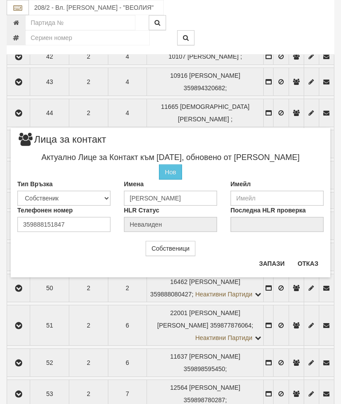
click at [308, 262] on button "Отказ" at bounding box center [308, 263] width 32 height 14
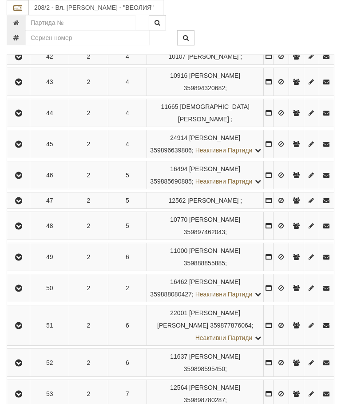
click at [21, 116] on icon "button" at bounding box center [18, 113] width 11 height 6
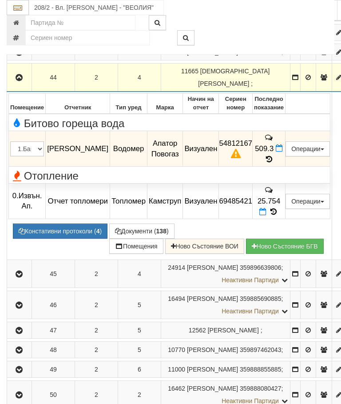
click at [69, 225] on button "Констативни протоколи ( 4 )" at bounding box center [60, 231] width 95 height 15
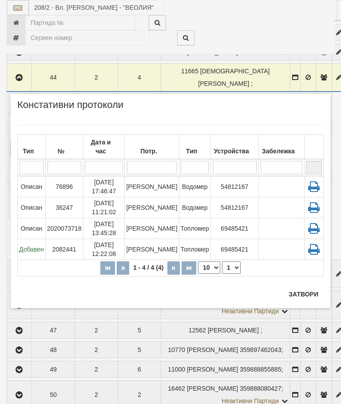
click at [162, 176] on td "Стефка Колева" at bounding box center [152, 186] width 54 height 21
click at [300, 288] on button "Затвори" at bounding box center [304, 294] width 40 height 14
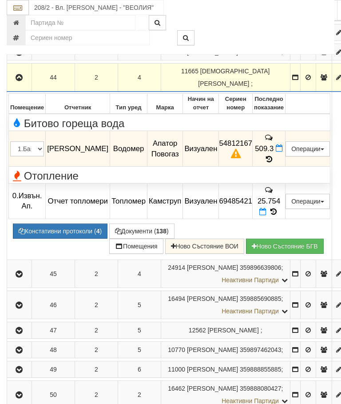
click at [20, 81] on icon "button" at bounding box center [19, 78] width 11 height 6
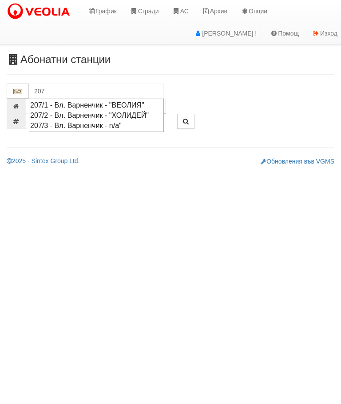
click at [137, 100] on div "207/1 - Вл. Варненчик - "ВЕОЛИЯ"" at bounding box center [96, 105] width 132 height 10
type input "207/1 - Вл. Варненчик - "ВЕОЛИЯ""
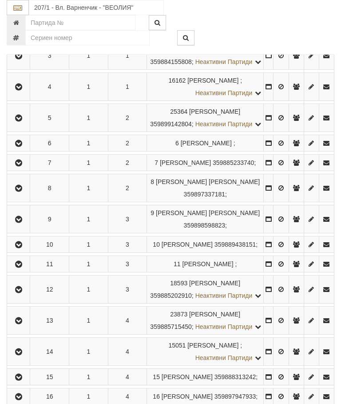
scroll to position [274, 0]
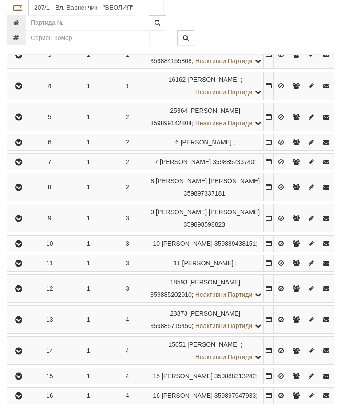
click at [20, 165] on icon "button" at bounding box center [18, 162] width 11 height 6
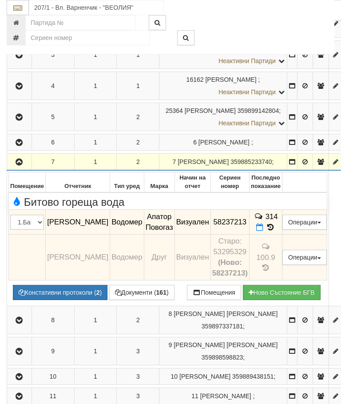
click at [22, 165] on icon "button" at bounding box center [19, 162] width 11 height 6
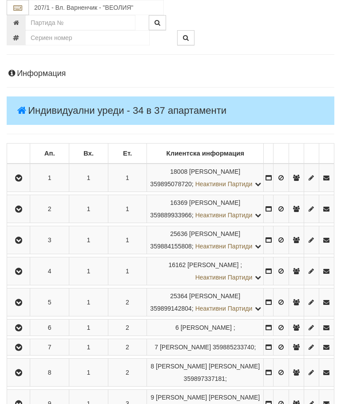
scroll to position [0, 0]
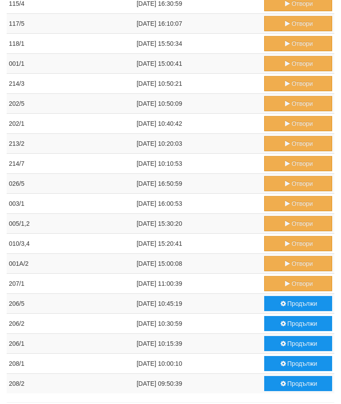
scroll to position [430, 0]
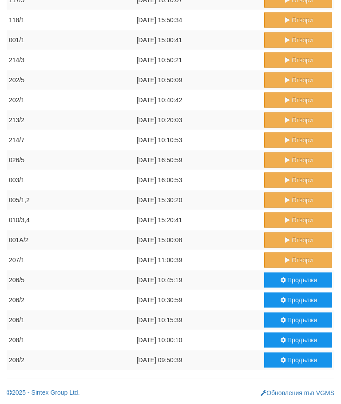
click at [293, 256] on button "Отвори" at bounding box center [298, 259] width 68 height 15
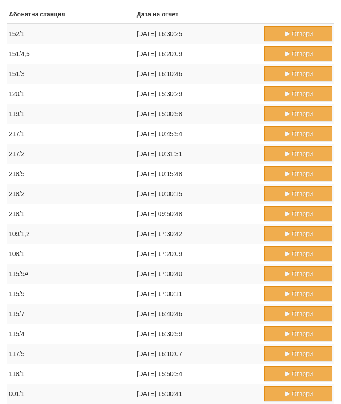
scroll to position [0, 0]
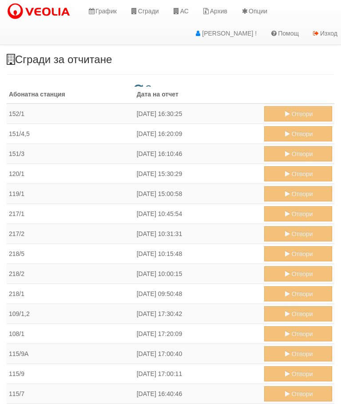
click at [191, 9] on link "АС" at bounding box center [181, 11] width 30 height 22
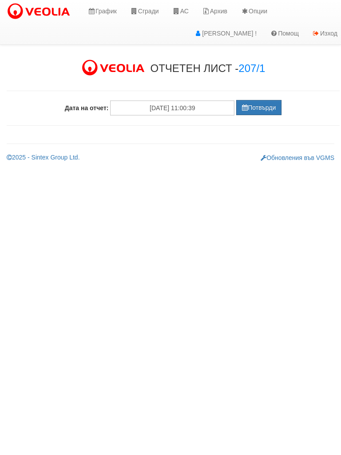
click at [263, 104] on button "Потвърди" at bounding box center [258, 107] width 45 height 15
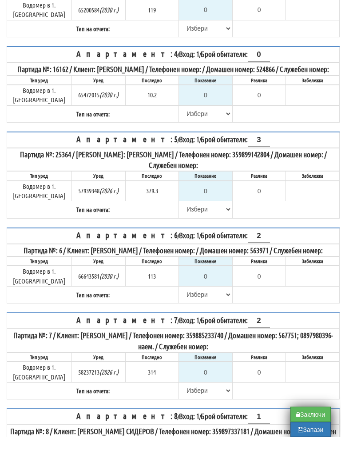
scroll to position [192, 0]
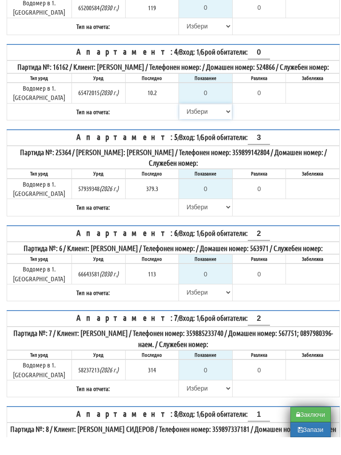
click at [191, 122] on select "[PERSON_NAME] Телефон Бележка Неосигурен достъп Самоотчет Служебно Дистанционен" at bounding box center [206, 129] width 52 height 15
select select "8cc75930-9bfd-e511-80be-8d5a1dced85a"
type input "10.2"
type input "0.0"
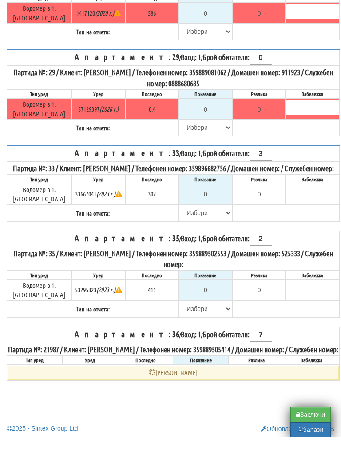
scroll to position [1892, 0]
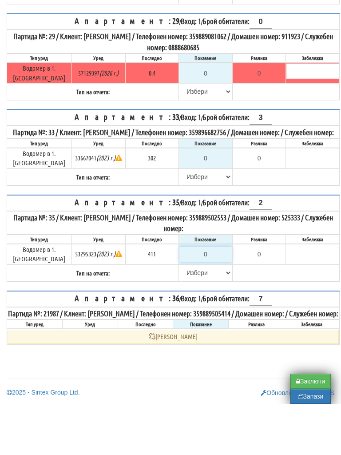
click at [216, 298] on input "0" at bounding box center [206, 305] width 52 height 15
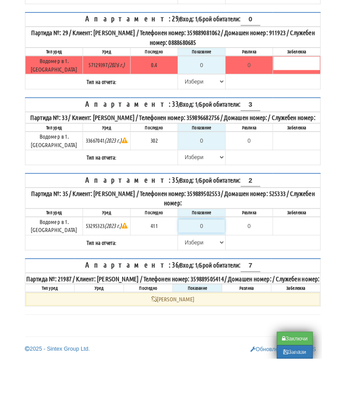
scroll to position [1908, 5]
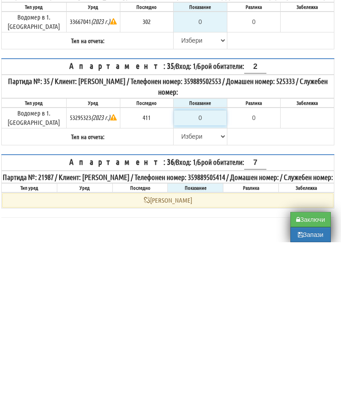
type input "4"
type input "-407.000"
type input "41"
type input "-370.000"
type input "414"
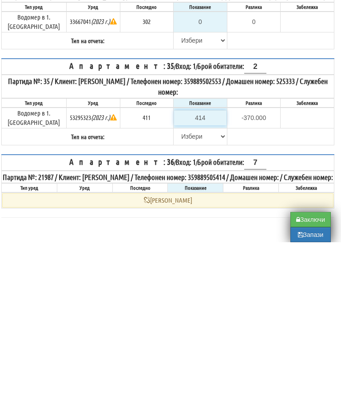
type input "3.000"
type input "414"
click at [178, 291] on select "[PERSON_NAME] Телефон Бележка Неосигурен достъп Самоотчет Служебно Дистанционен" at bounding box center [200, 298] width 52 height 15
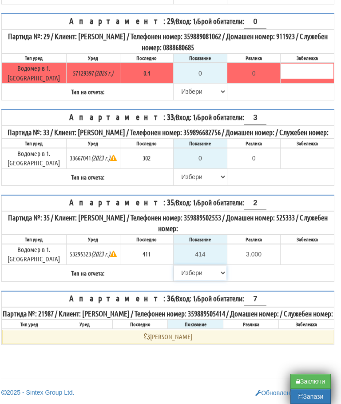
select select "89c75930-9bfd-e511-80be-8d5a1dced85a"
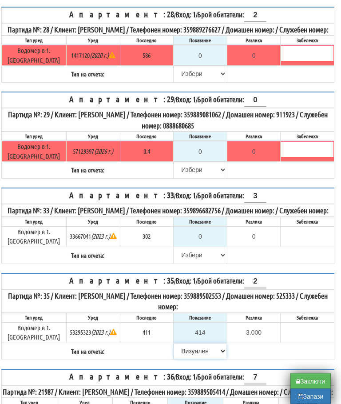
scroll to position [1849, 5]
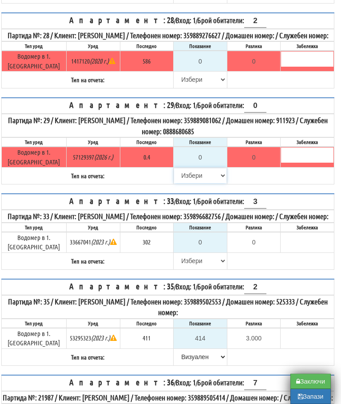
click at [187, 174] on select "[PERSON_NAME] Телефон Бележка Неосигурен достъп Самоотчет Служебно Дистанционен" at bounding box center [200, 175] width 52 height 15
select select "8cc75930-9bfd-e511-80be-8d5a1dced85a"
type input "0.4"
type input "0.0"
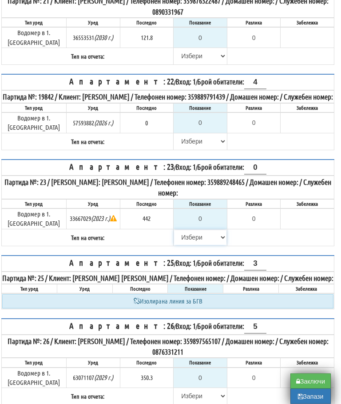
click at [180, 230] on select "[PERSON_NAME] Телефон Бележка Неосигурен достъп Самоотчет Служебно Дистанционен" at bounding box center [200, 237] width 52 height 15
select select "8cc75930-9bfd-e511-80be-8d5a1dced85a"
type input "442"
type input "0.000"
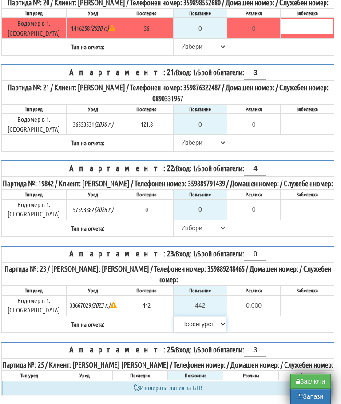
scroll to position [1360, 5]
click at [208, 208] on input "0" at bounding box center [200, 209] width 52 height 15
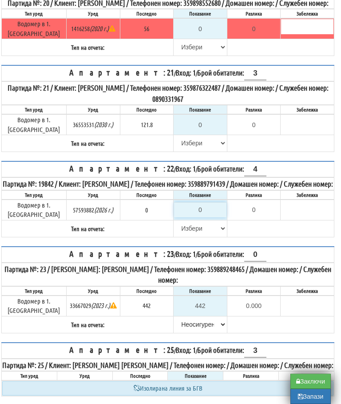
type input "0.000"
click at [181, 227] on select "[PERSON_NAME] Телефон Бележка Неосигурен достъп Самоотчет Служебно Дистанционен" at bounding box center [200, 228] width 52 height 15
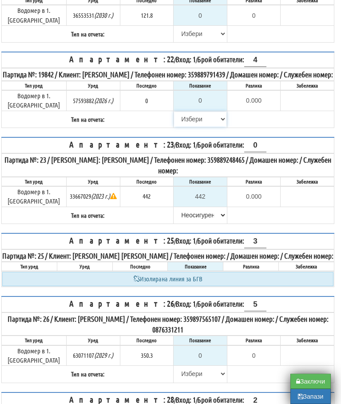
select select "89c75930-9bfd-e511-80be-8d5a1dced85a"
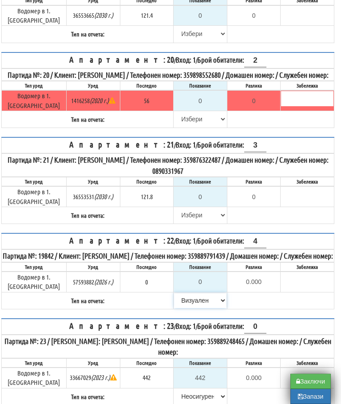
scroll to position [1287, 5]
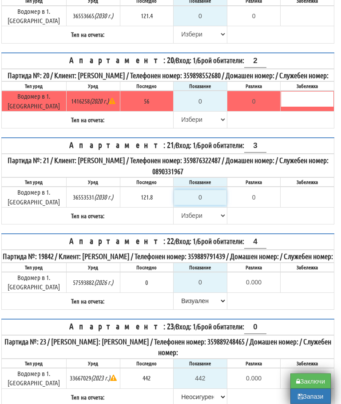
click at [205, 193] on input "0" at bounding box center [200, 197] width 52 height 15
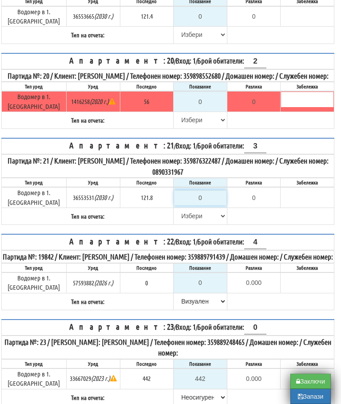
type input "1"
type input "-120.800"
type input "12"
type input "-109.800"
type input "121"
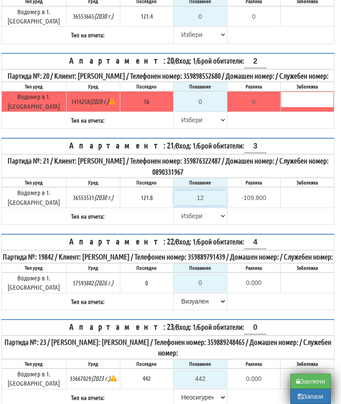
type input "-0.800"
type input "121.8"
type input "0.0"
type input "121.8"
click at [180, 212] on select "[PERSON_NAME] Телефон Бележка Неосигурен достъп Самоотчет Служебно Дистанционен" at bounding box center [200, 215] width 52 height 15
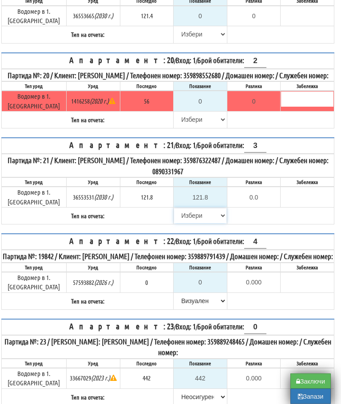
select select "89c75930-9bfd-e511-80be-8d5a1dced85a"
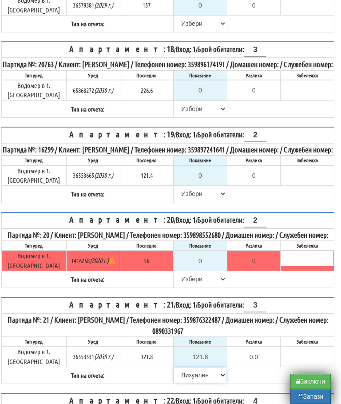
scroll to position [1127, 5]
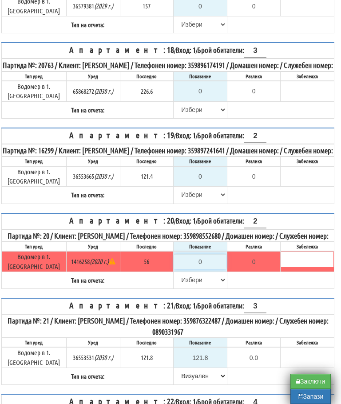
click at [204, 264] on input "0" at bounding box center [200, 261] width 52 height 15
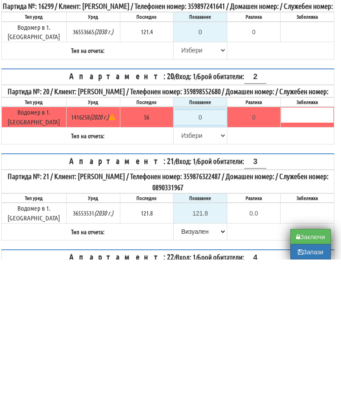
type input "5"
type input "-51.000"
type input "56"
type input "0.000"
type input "56"
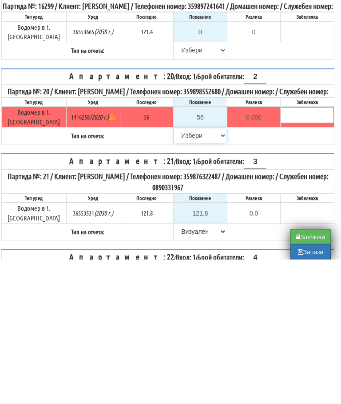
click at [182, 273] on select "[PERSON_NAME] Телефон Бележка Неосигурен достъп Самоотчет Служебно Дистанционен" at bounding box center [200, 280] width 52 height 15
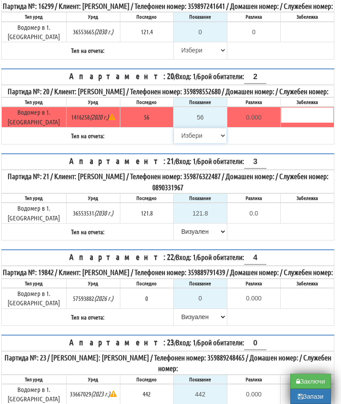
select select "89c75930-9bfd-e511-80be-8d5a1dced85a"
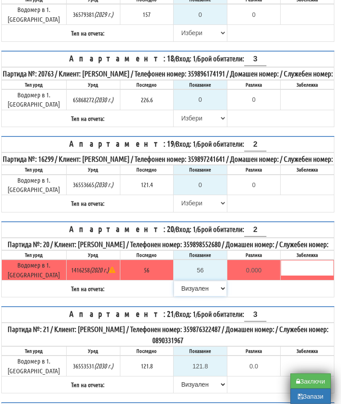
scroll to position [1115, 5]
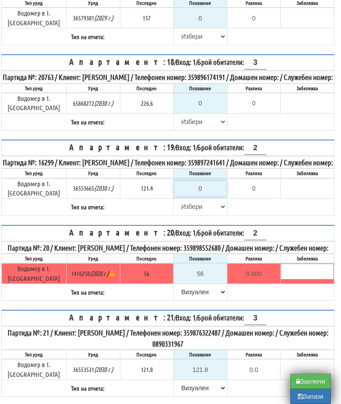
click at [203, 185] on input "0" at bounding box center [200, 188] width 52 height 15
type input "1"
type input "-120.400"
type input "12"
type input "-109.400"
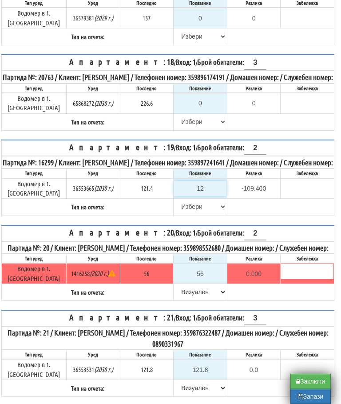
type input "122"
type input "0.600"
type input "122.8"
type input "1.4"
type input "122.8"
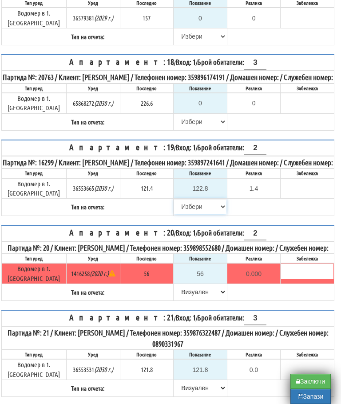
click at [178, 200] on select "[PERSON_NAME] Телефон Бележка Неосигурен достъп Самоотчет Служебно Дистанционен" at bounding box center [200, 206] width 52 height 15
select select "89c75930-9bfd-e511-80be-8d5a1dced85a"
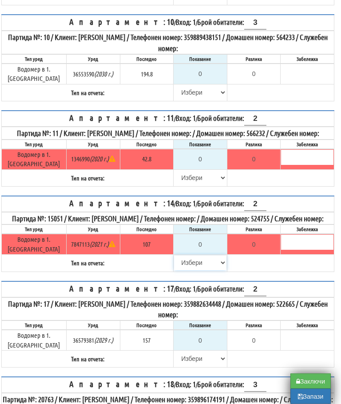
click at [179, 256] on select "[PERSON_NAME] Телефон Бележка Неосигурен достъп Самоотчет Служебно Дистанционен" at bounding box center [200, 263] width 52 height 15
select select "8cc75930-9bfd-e511-80be-8d5a1dced85a"
type input "107"
type input "0.000"
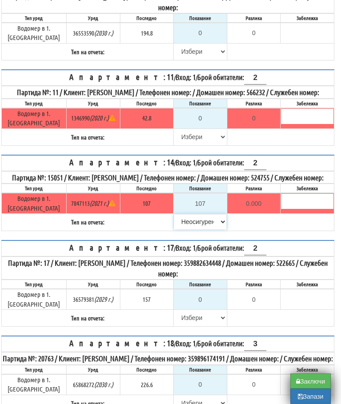
scroll to position [853, 5]
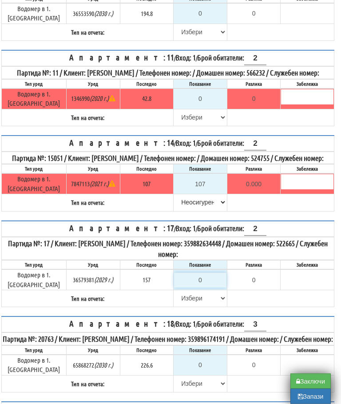
click at [206, 273] on input "0" at bounding box center [200, 280] width 52 height 15
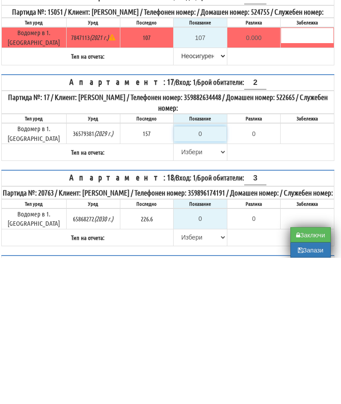
type input "1"
type input "-156.000"
type input "15"
type input "-142.000"
type input "158"
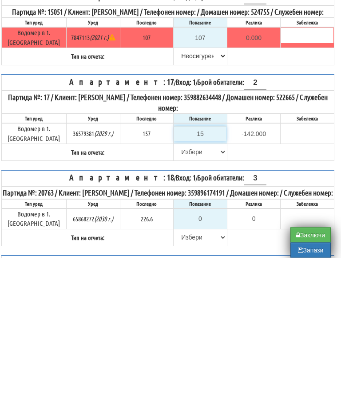
type input "1.000"
type input "158"
click at [186, 291] on select "[PERSON_NAME] Телефон Бележка Неосигурен достъп Самоотчет Служебно Дистанционен" at bounding box center [200, 298] width 52 height 15
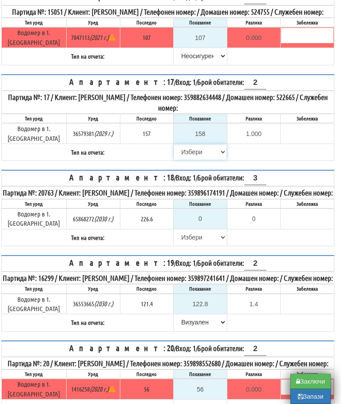
select select "89c75930-9bfd-e511-80be-8d5a1dced85a"
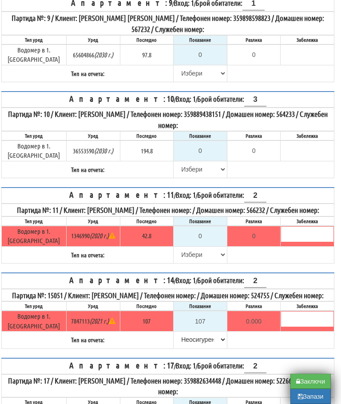
scroll to position [716, 5]
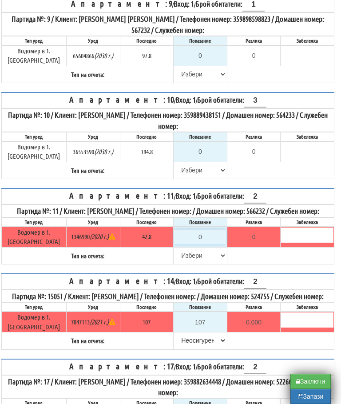
click at [206, 229] on input "0" at bounding box center [200, 236] width 52 height 15
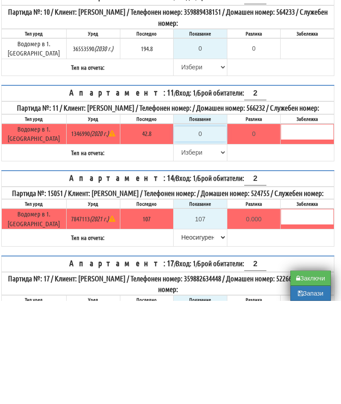
scroll to position [819, 5]
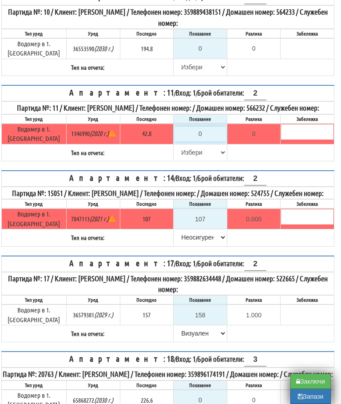
type input "4"
type input "-38.800"
type input "42"
type input "-0.800"
type input "42.8"
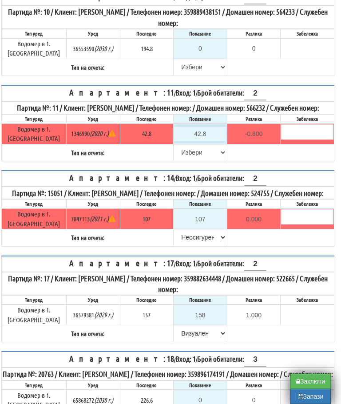
type input "0.0"
type input "42.8"
click at [183, 145] on select "[PERSON_NAME] Телефон Бележка Неосигурен достъп Самоотчет Служебно Дистанционен" at bounding box center [200, 152] width 52 height 15
select select "89c75930-9bfd-e511-80be-8d5a1dced85a"
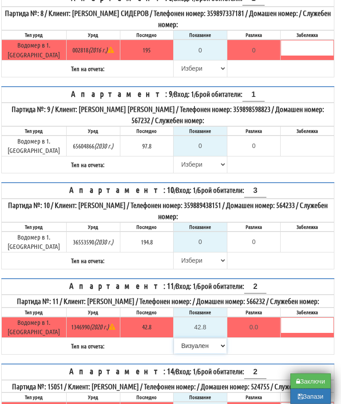
scroll to position [623, 5]
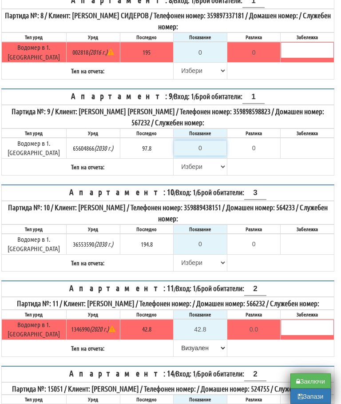
click at [202, 141] on input "0" at bounding box center [200, 148] width 52 height 15
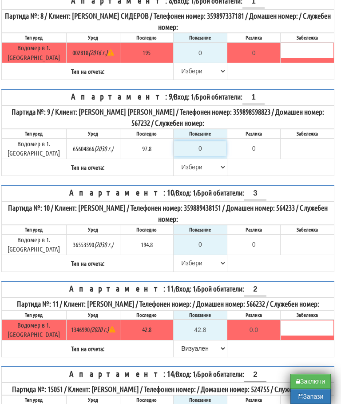
type input "1"
type input "-96.800"
type input "10"
type input "-87.800"
type input "100"
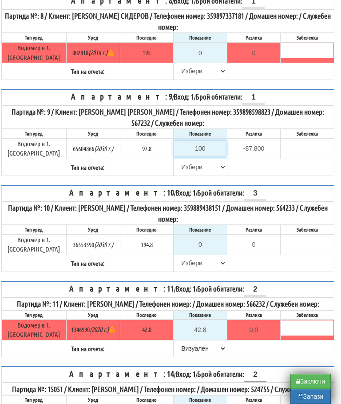
type input "2.200"
type input "100.4"
type input "2.6"
type input "100.4"
click at [178, 160] on select "[PERSON_NAME] Телефон Бележка Неосигурен достъп Самоотчет Служебно Дистанционен" at bounding box center [200, 167] width 52 height 15
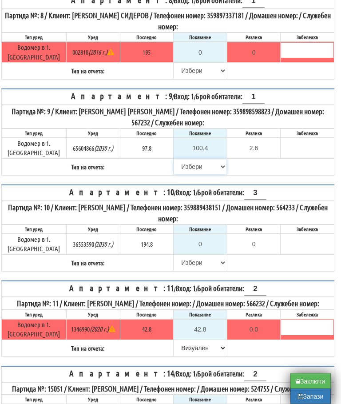
select select "89c75930-9bfd-e511-80be-8d5a1dced85a"
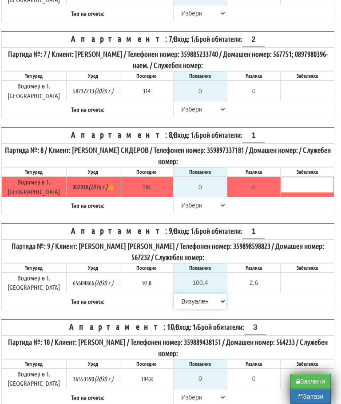
scroll to position [490, 5]
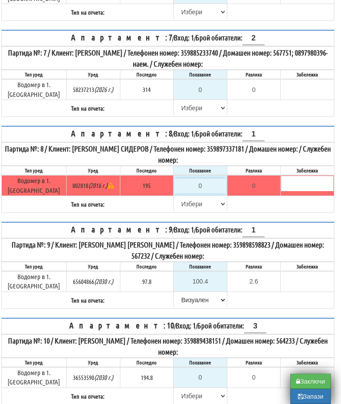
click at [206, 178] on input "0" at bounding box center [200, 185] width 52 height 15
type input "1"
type input "-194.000"
type input "19"
type input "-176.000"
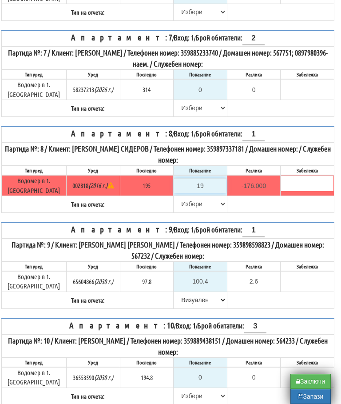
type input "195"
type input "0.000"
type input "195"
click at [184, 196] on select "[PERSON_NAME] Телефон Бележка Неосигурен достъп Самоотчет Служебно Дистанционен" at bounding box center [200, 203] width 52 height 15
select select "8ac75930-9bfd-e511-80be-8d5a1dced85a"
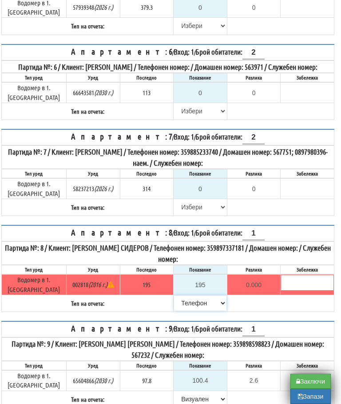
scroll to position [390, 5]
click at [203, 187] on input "0" at bounding box center [200, 189] width 52 height 15
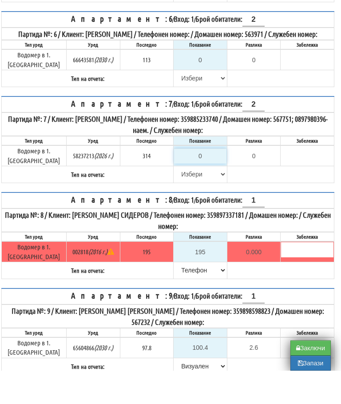
type input "3"
type input "-311.000"
type input "31"
type input "-283.000"
type input "315"
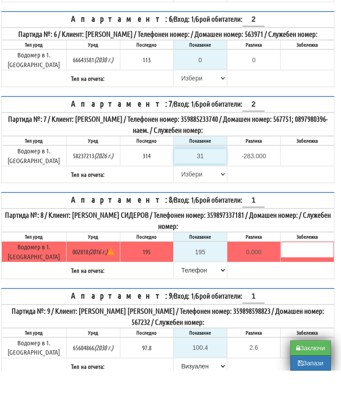
type input "1.000"
type input "315.7"
type input "1.700"
type input "315.7"
click at [174, 200] on select "Избери Визуален Телефон Бележка Неосигурен достъп Самоотчет Служебно Дистанцион…" at bounding box center [200, 207] width 52 height 15
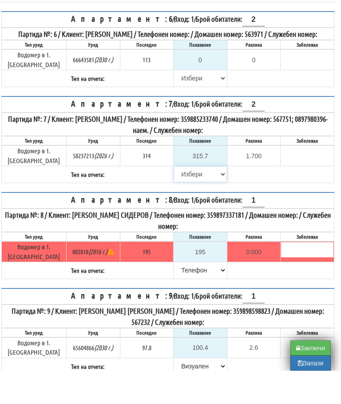
scroll to position [424, 5]
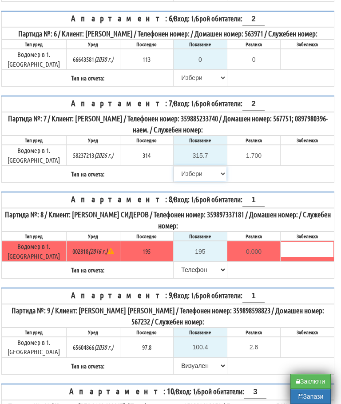
select select "89c75930-9bfd-e511-80be-8d5a1dced85a"
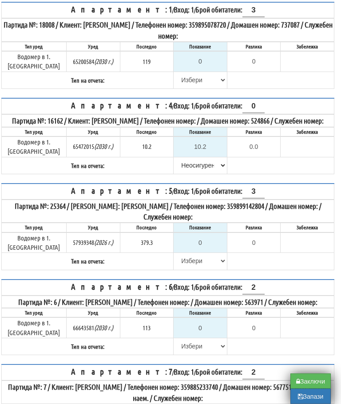
scroll to position [156, 5]
click at [308, 399] on button "Запази" at bounding box center [311, 396] width 40 height 15
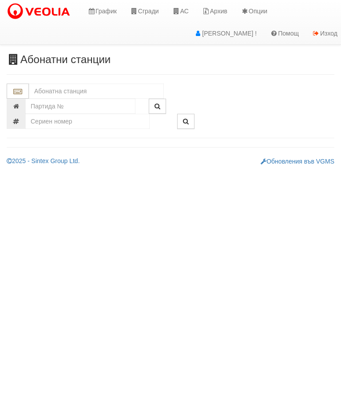
click at [79, 89] on input "text" at bounding box center [96, 91] width 135 height 15
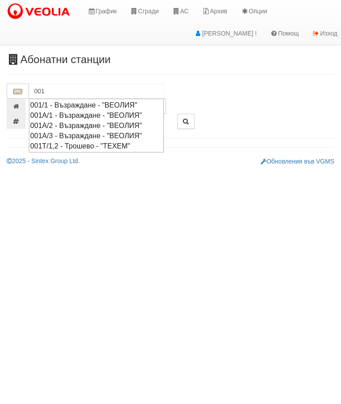
click at [109, 124] on div "001А/2 - Възраждане - "ВЕОЛИЯ"" at bounding box center [96, 125] width 132 height 10
type input "001А/2 - Възраждане - "ВЕОЛИЯ""
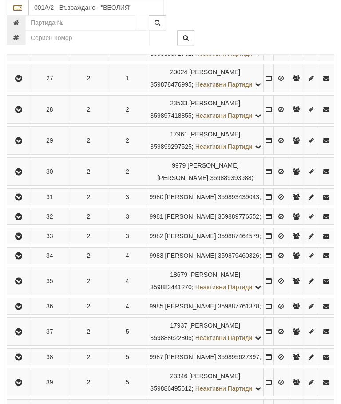
scroll to position [264, 0]
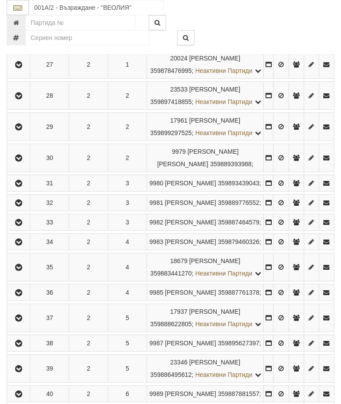
click at [24, 187] on icon "button" at bounding box center [18, 183] width 11 height 6
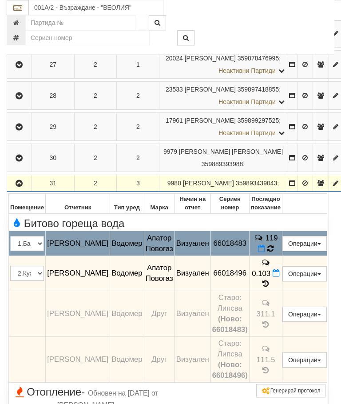
click at [282, 256] on td "119" at bounding box center [265, 243] width 33 height 25
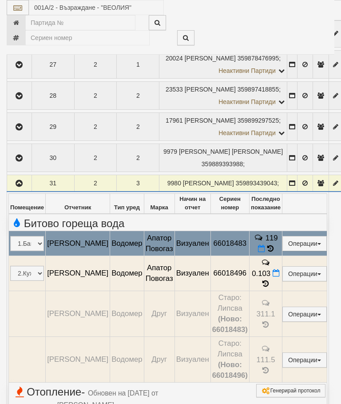
select select "10"
select select "1"
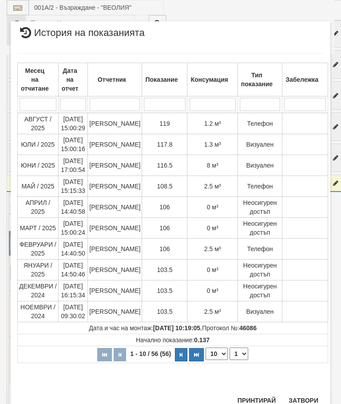
scroll to position [378, 0]
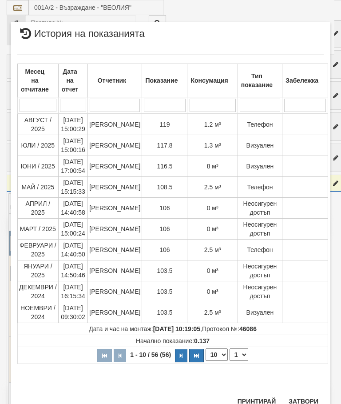
click at [304, 400] on button "Затвори" at bounding box center [304, 401] width 40 height 14
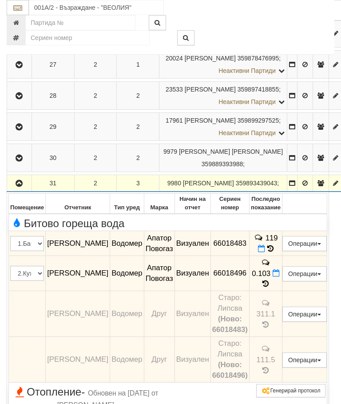
click at [17, 187] on icon "button" at bounding box center [19, 183] width 11 height 6
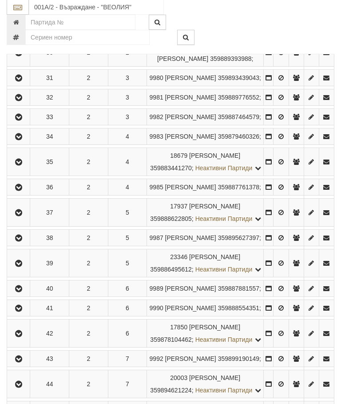
click at [24, 121] on icon "button" at bounding box center [18, 118] width 11 height 6
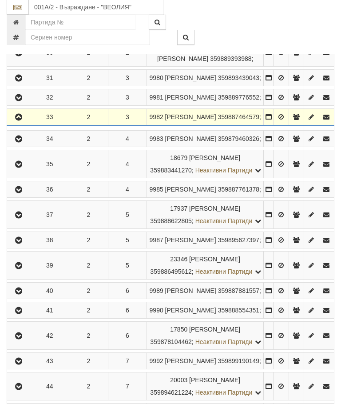
scroll to position [370, 0]
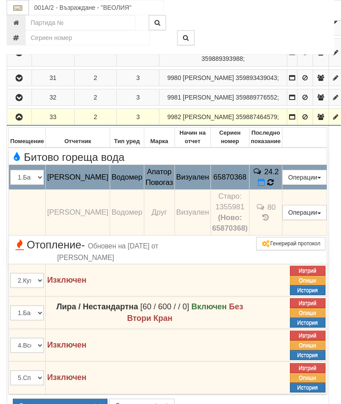
click at [274, 186] on icon at bounding box center [271, 183] width 6 height 8
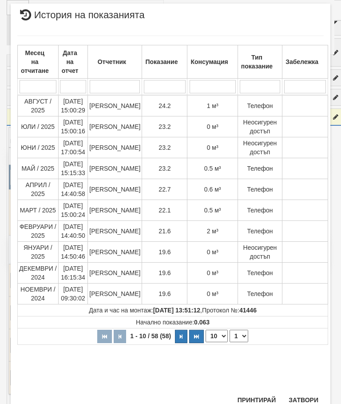
scroll to position [265, 0]
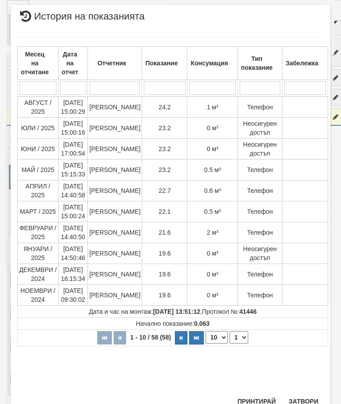
click at [308, 398] on button "Затвори" at bounding box center [304, 401] width 40 height 14
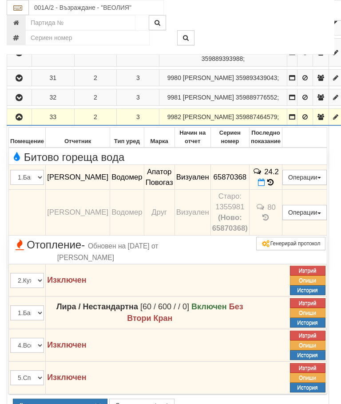
click at [22, 120] on icon "button" at bounding box center [19, 117] width 11 height 6
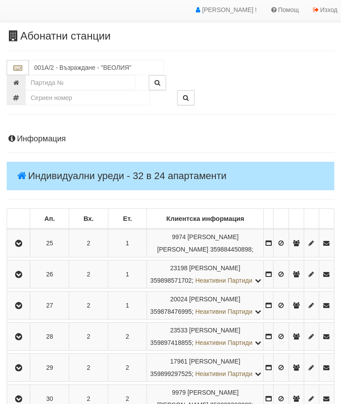
scroll to position [0, 0]
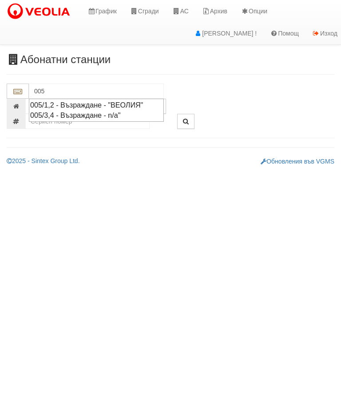
click at [100, 105] on div "005/1,2 - Възраждане - "ВЕОЛИЯ"" at bounding box center [96, 105] width 132 height 10
type input "005/1,2 - Възраждане - "ВЕОЛИЯ""
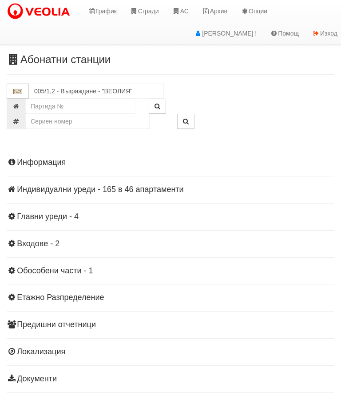
click at [151, 179] on div "Информация Параметри Брой Апартаменти: 46 Ползватели 08/2025 39 % 0 % 85" at bounding box center [171, 269] width 328 height 245
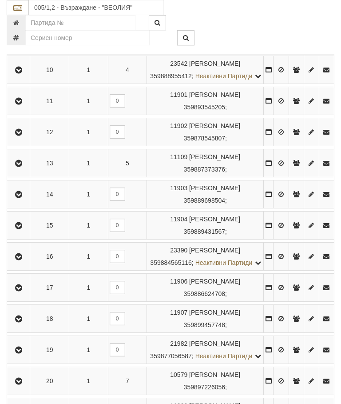
scroll to position [547, 0]
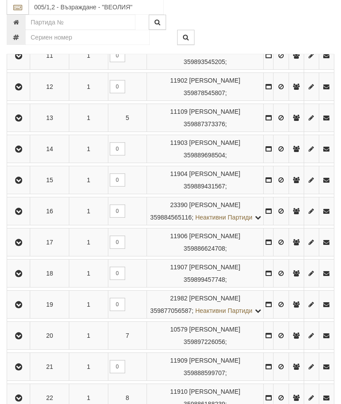
click at [21, 215] on icon "button" at bounding box center [18, 212] width 11 height 6
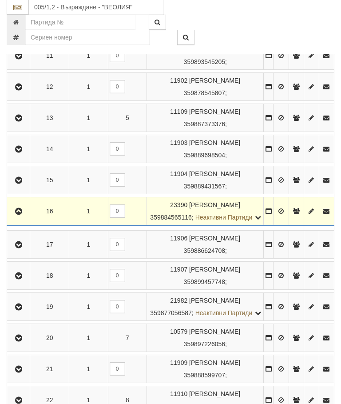
scroll to position [547, 0]
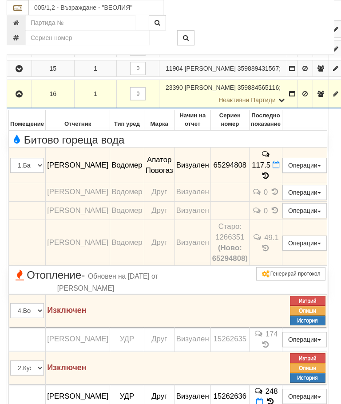
click at [19, 97] on icon "button" at bounding box center [19, 94] width 11 height 6
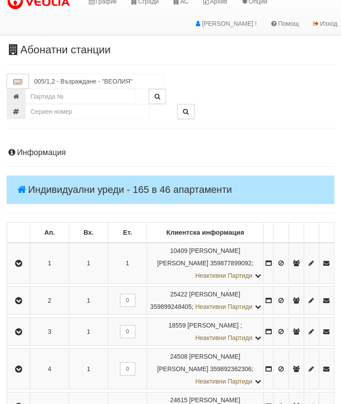
scroll to position [0, 0]
